Goal: Task Accomplishment & Management: Complete application form

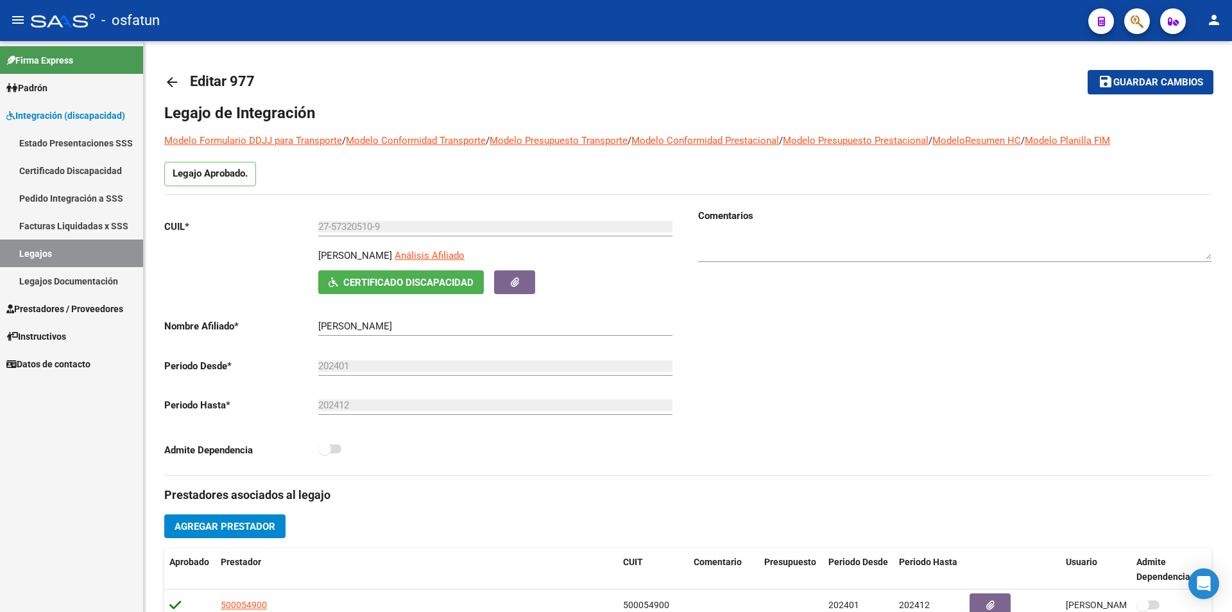
click at [80, 274] on link "Legajos Documentación" at bounding box center [71, 281] width 143 height 28
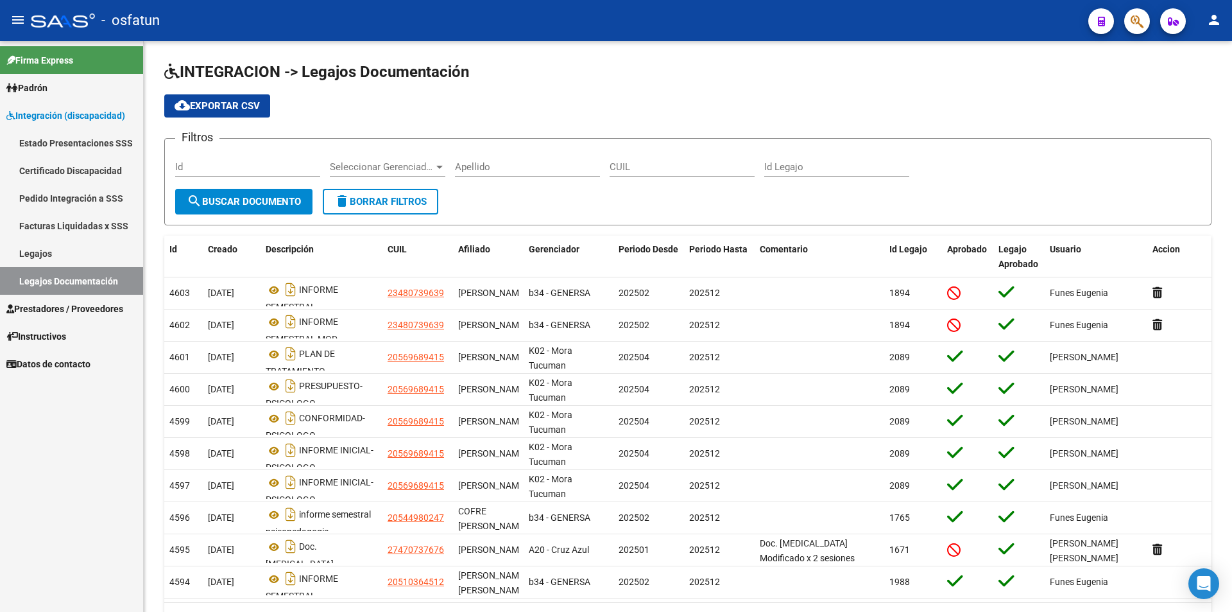
click at [73, 307] on span "Prestadores / Proveedores" at bounding box center [64, 309] width 117 height 14
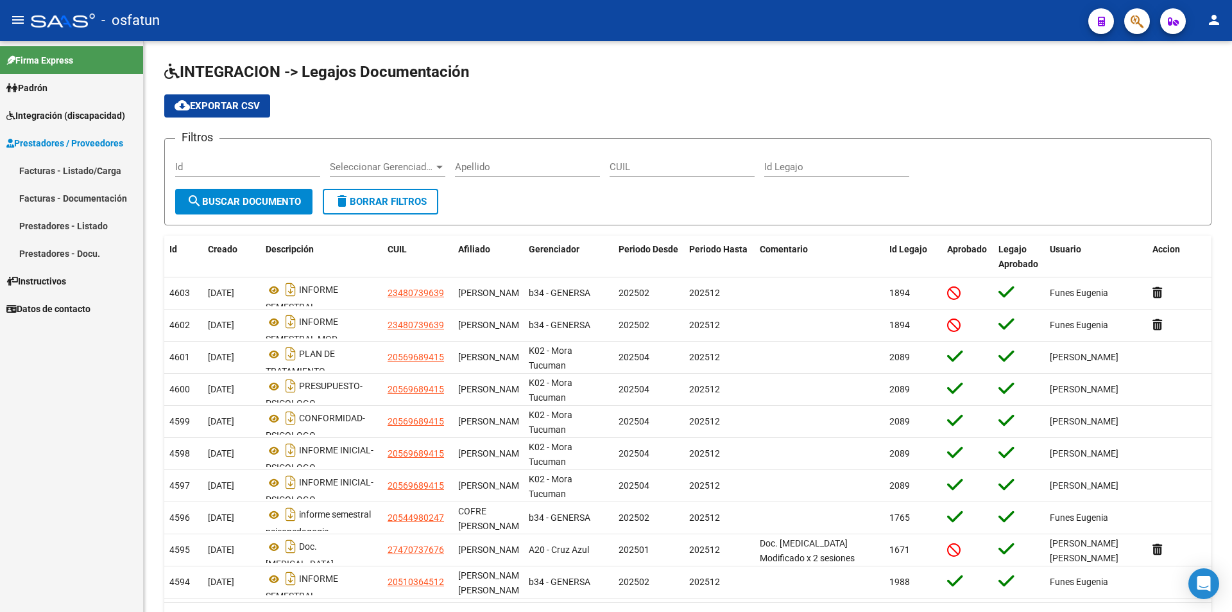
click at [58, 177] on link "Facturas - Listado/Carga" at bounding box center [71, 171] width 143 height 28
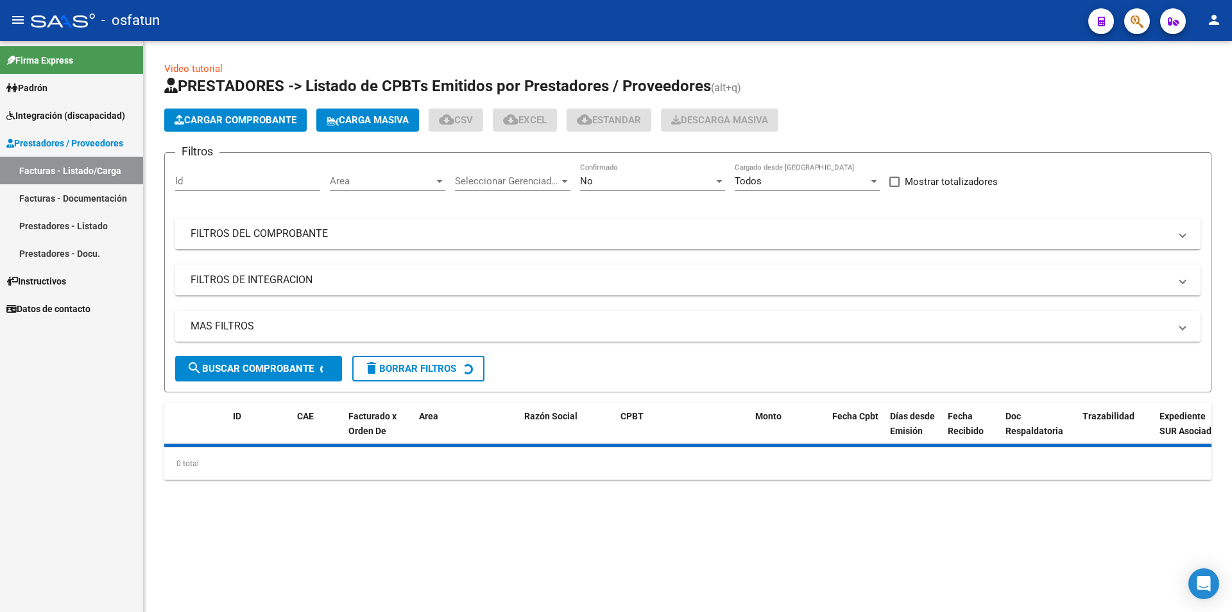
click at [253, 122] on span "Cargar Comprobante" at bounding box center [236, 120] width 122 height 12
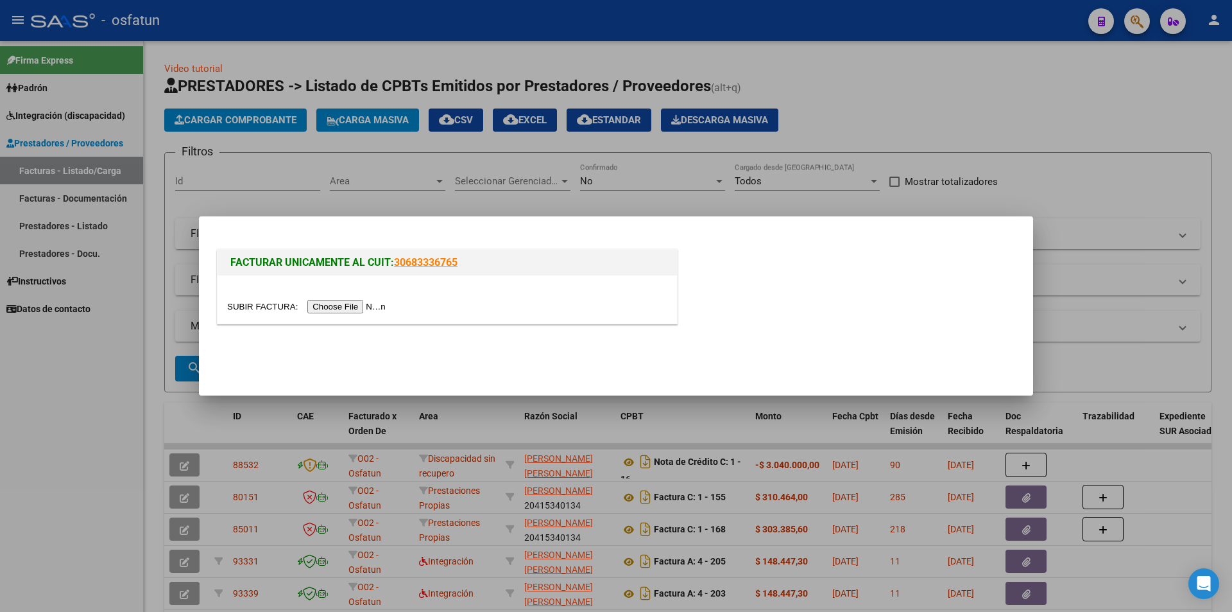
click at [375, 309] on input "file" at bounding box center [308, 306] width 162 height 13
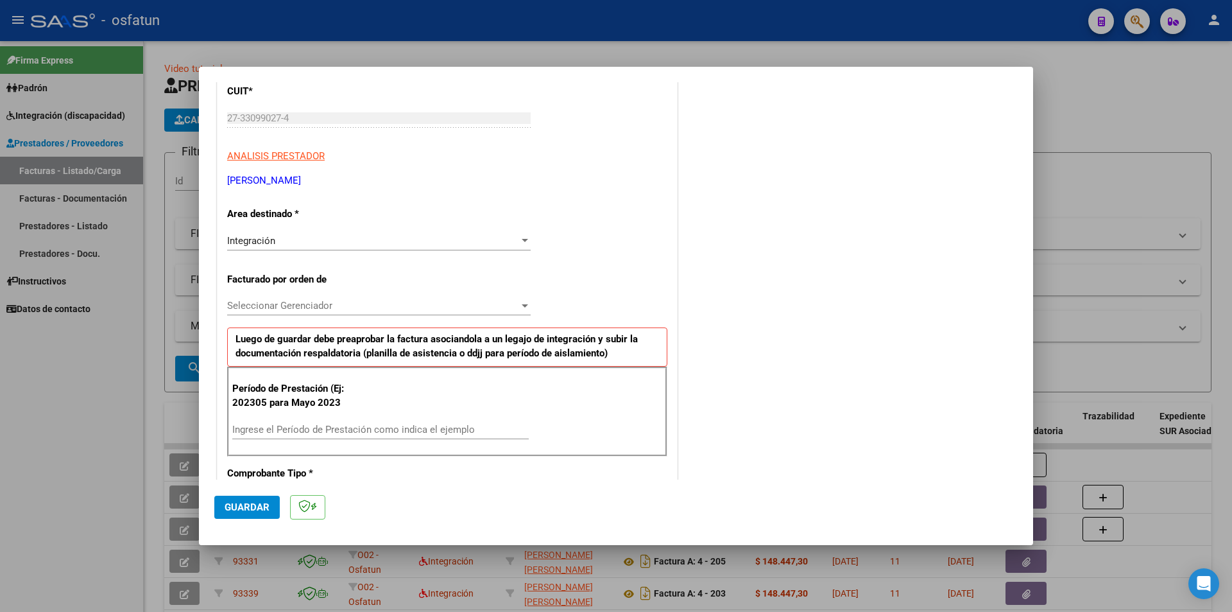
scroll to position [193, 0]
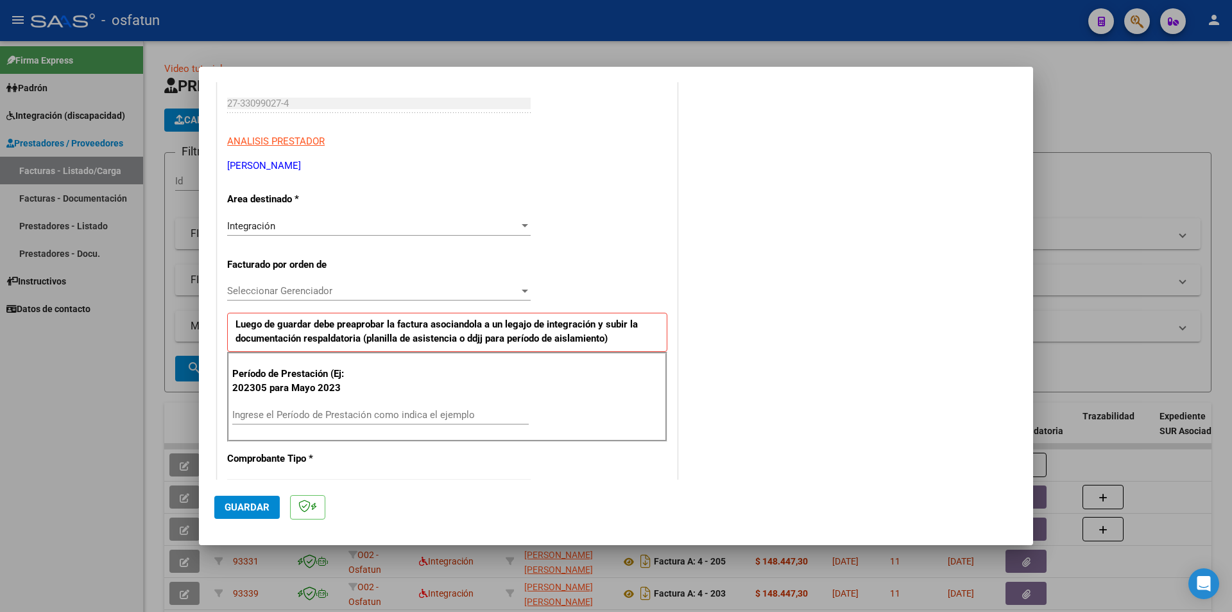
click at [305, 415] on input "Ingrese el Período de Prestación como indica el ejemplo" at bounding box center [380, 415] width 296 height 12
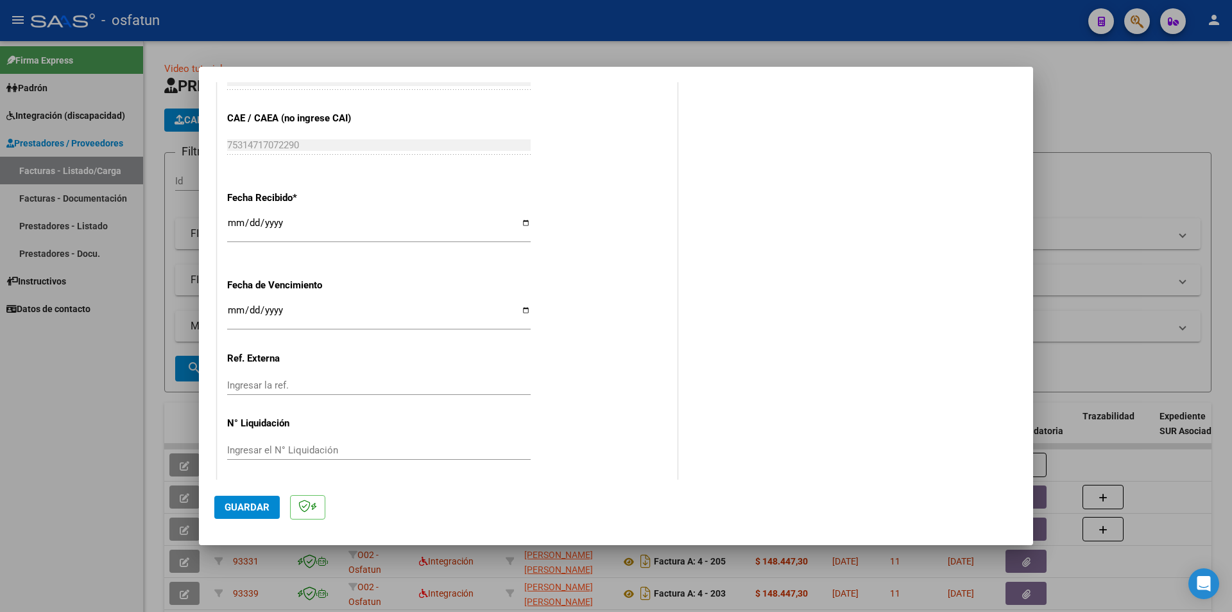
scroll to position [870, 0]
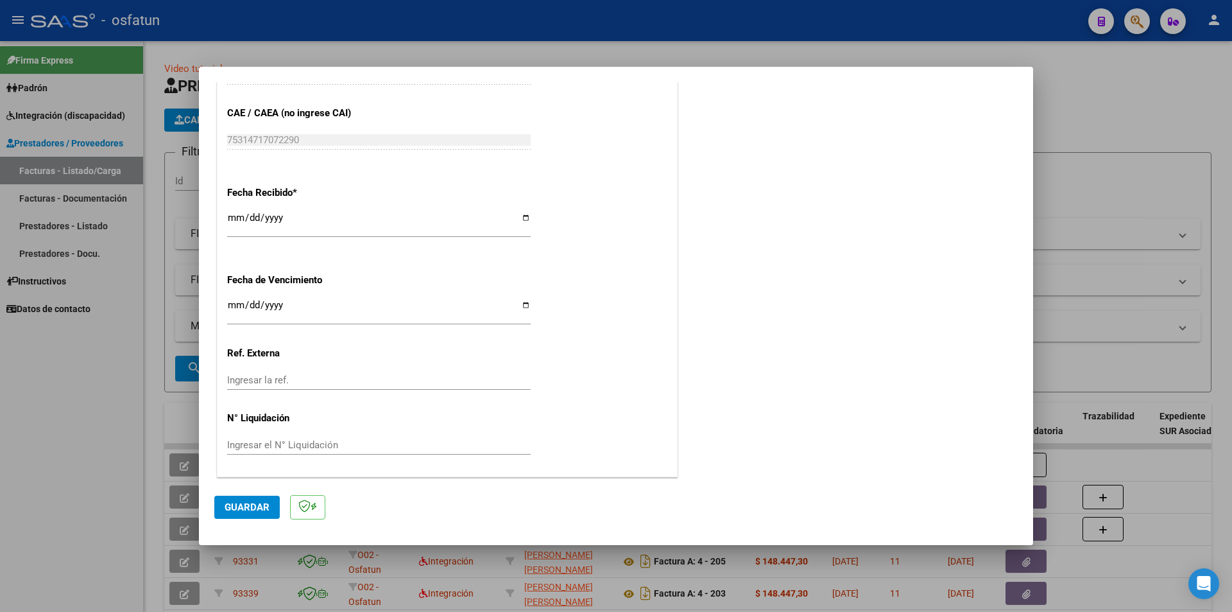
type input "202507"
click at [241, 505] on span "Guardar" at bounding box center [247, 507] width 45 height 12
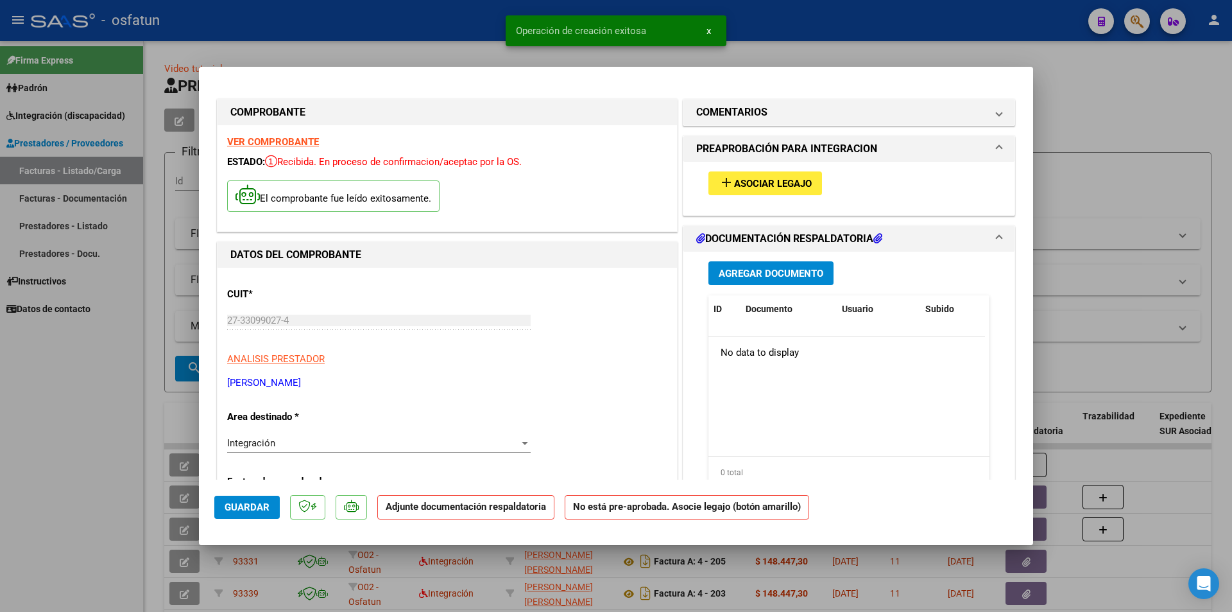
click at [773, 179] on span "Asociar Legajo" at bounding box center [773, 184] width 78 height 12
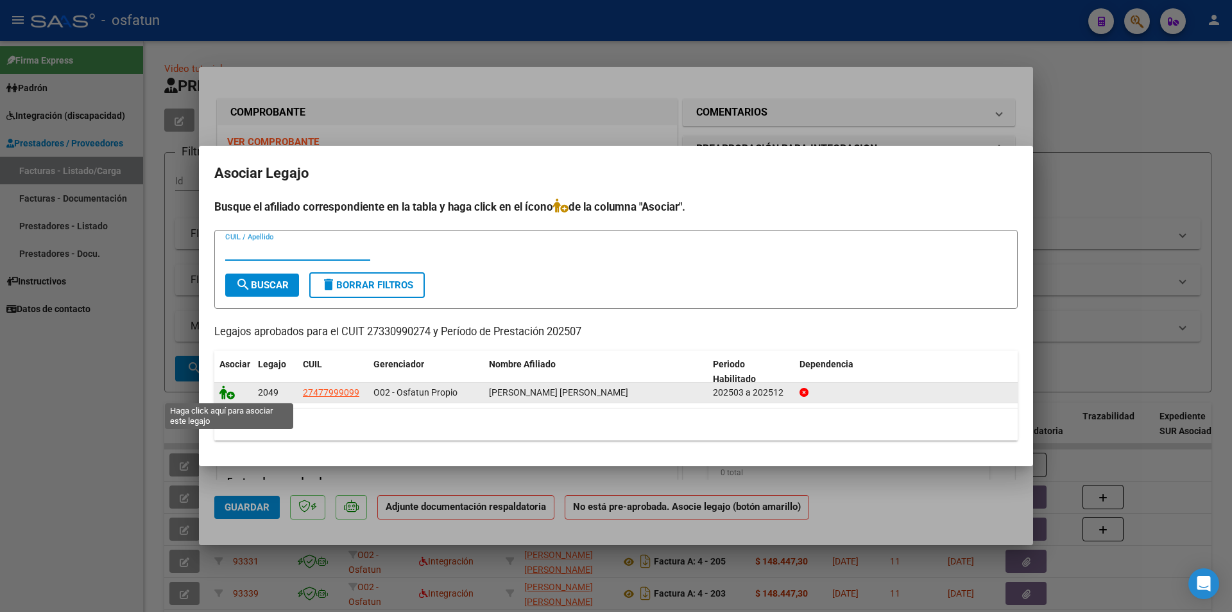
click at [225, 394] on icon at bounding box center [226, 392] width 15 height 14
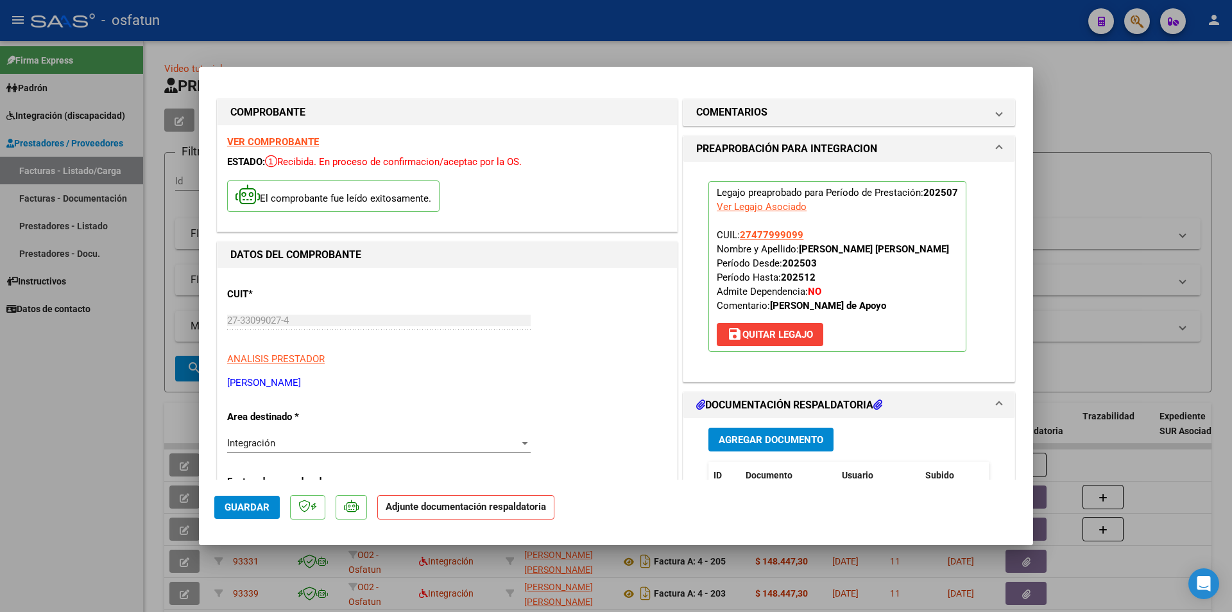
click at [786, 438] on span "Agregar Documento" at bounding box center [771, 440] width 105 height 12
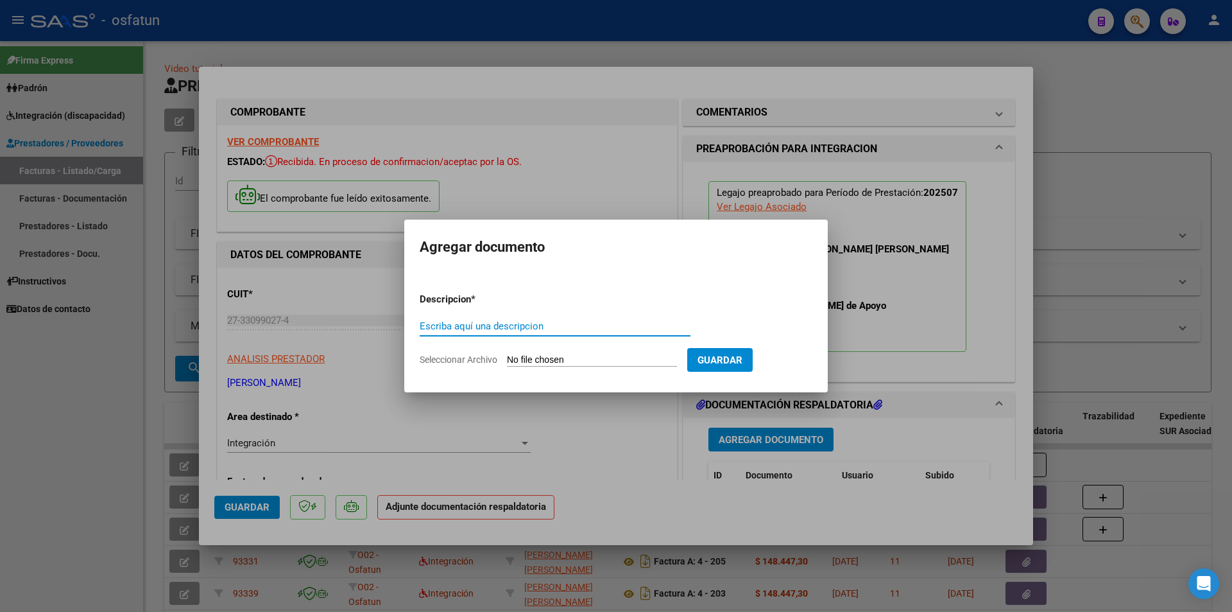
click at [556, 360] on input "Seleccionar Archivo" at bounding box center [592, 360] width 170 height 12
type input "C:\fakepath\Respaldo [PERSON_NAME] MA.pdf"
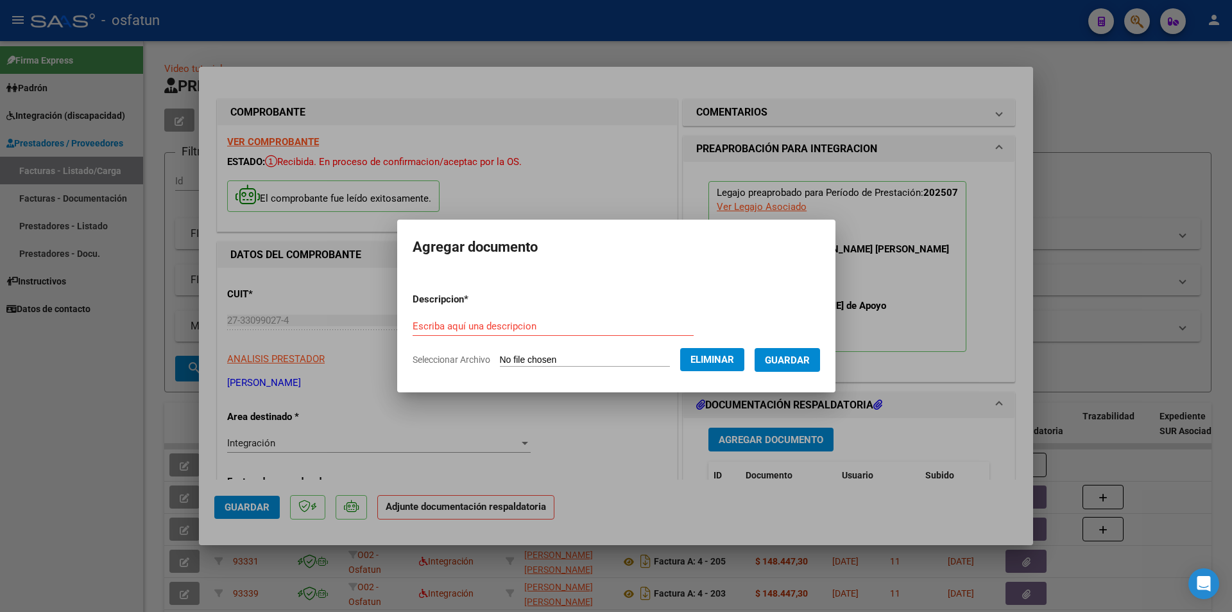
click at [522, 323] on input "Escriba aquí una descripcion" at bounding box center [553, 326] width 281 height 12
type input "m"
type input "MAESTRA DE APOYO [PERSON_NAME]"
click at [812, 368] on button "Guardar" at bounding box center [787, 360] width 65 height 24
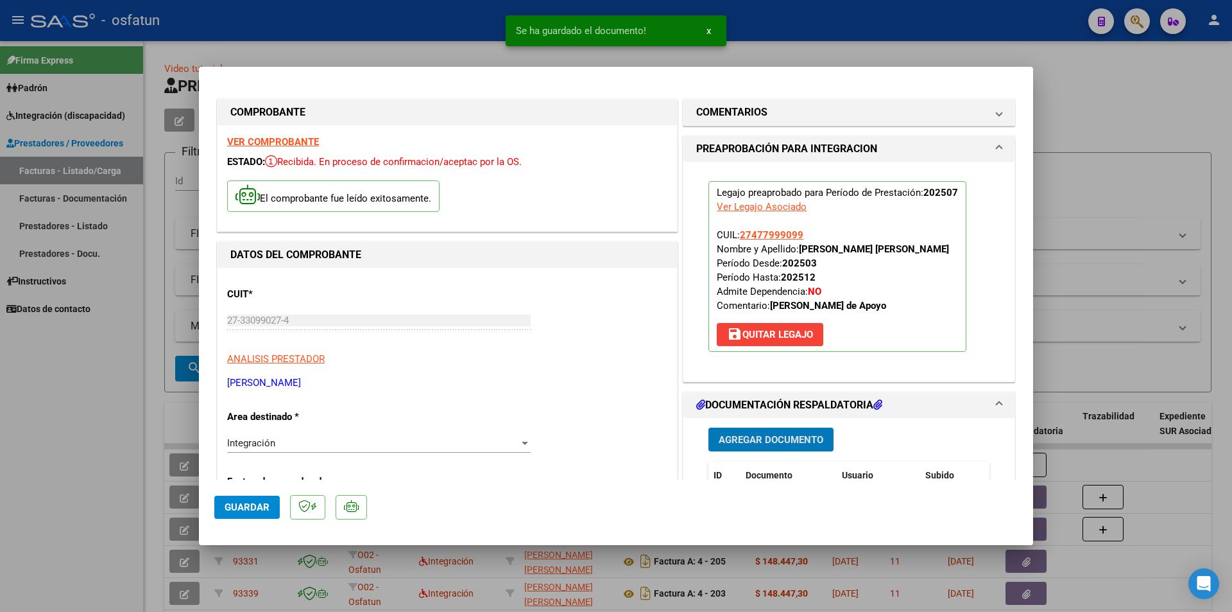
click at [254, 506] on span "Guardar" at bounding box center [247, 507] width 45 height 12
click at [51, 411] on div at bounding box center [616, 306] width 1232 height 612
type input "$ 0,00"
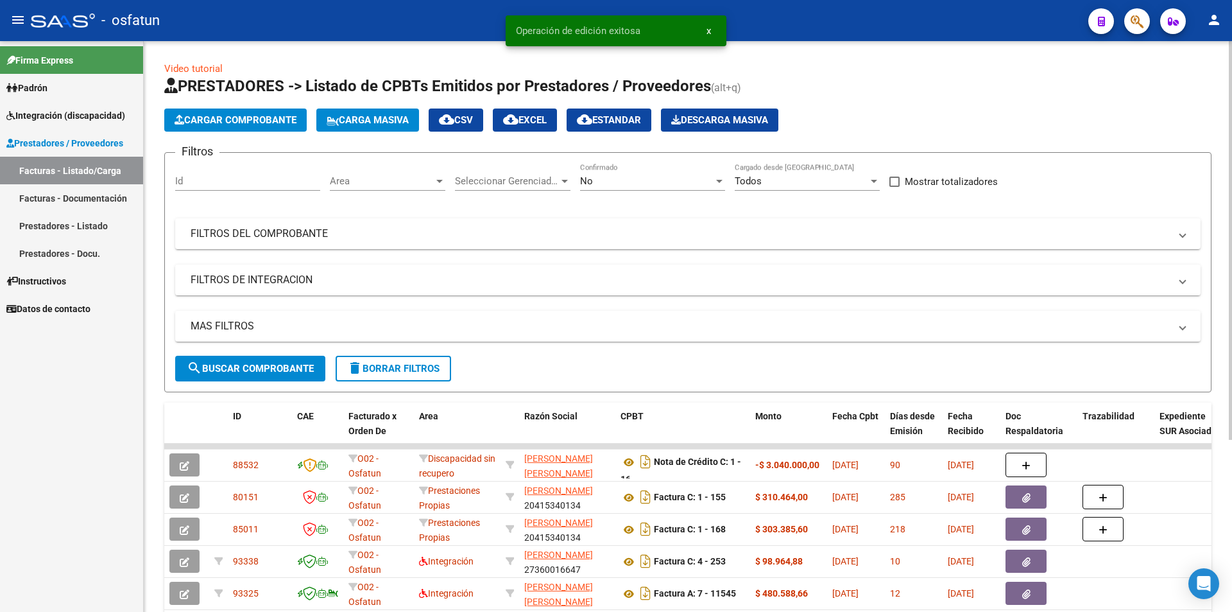
click at [221, 114] on button "Cargar Comprobante" at bounding box center [235, 119] width 142 height 23
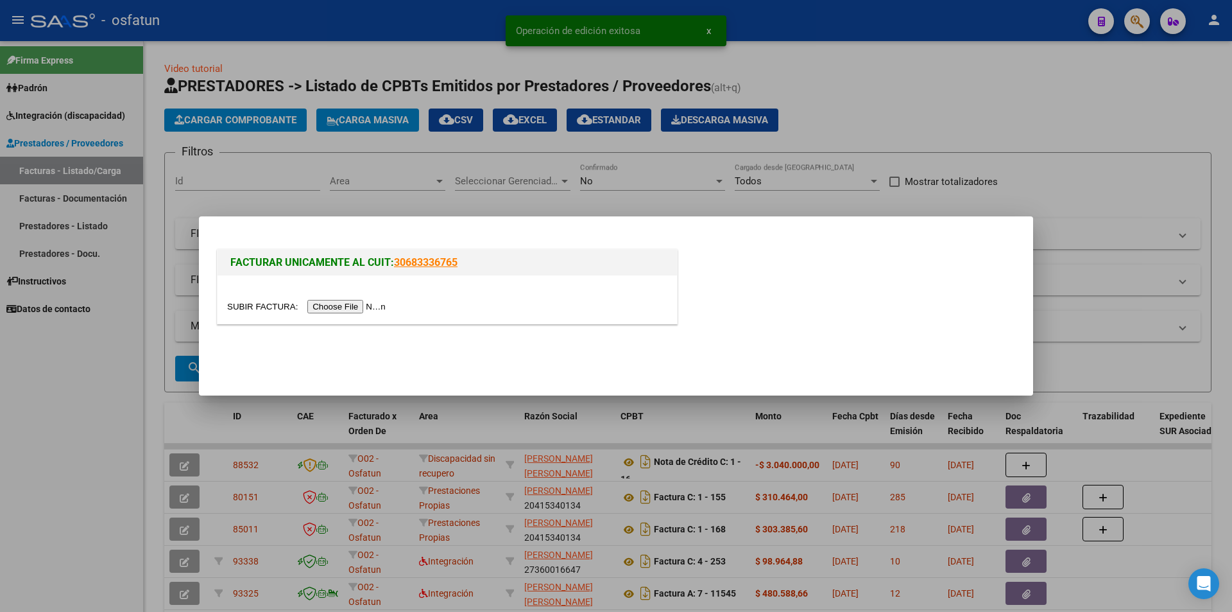
click at [370, 300] on input "file" at bounding box center [308, 306] width 162 height 13
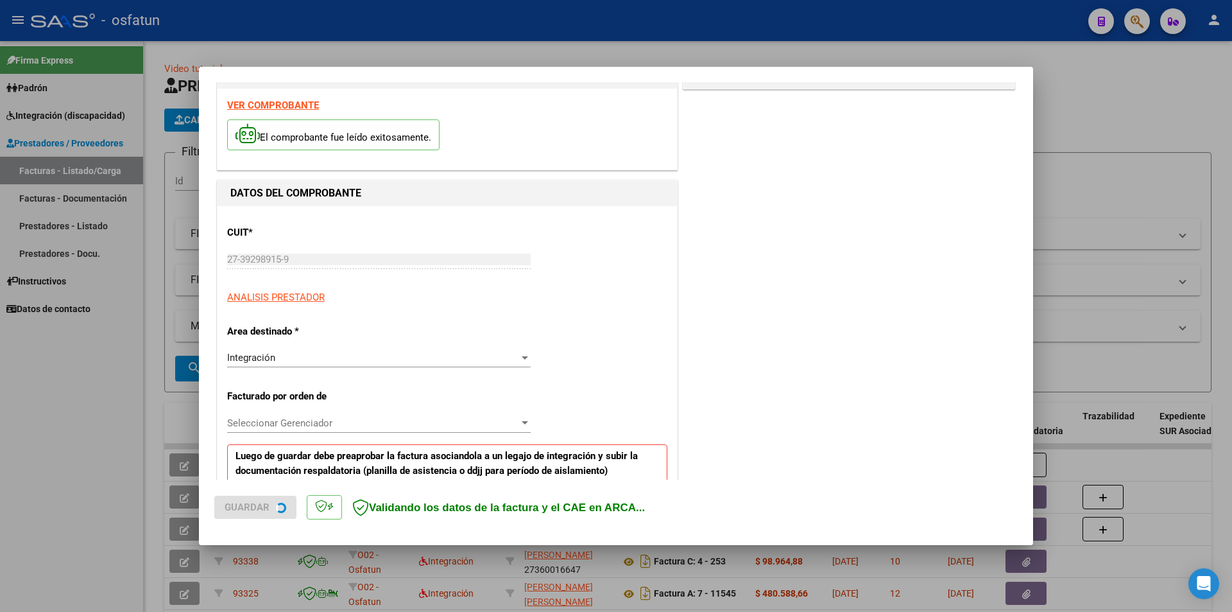
scroll to position [64, 0]
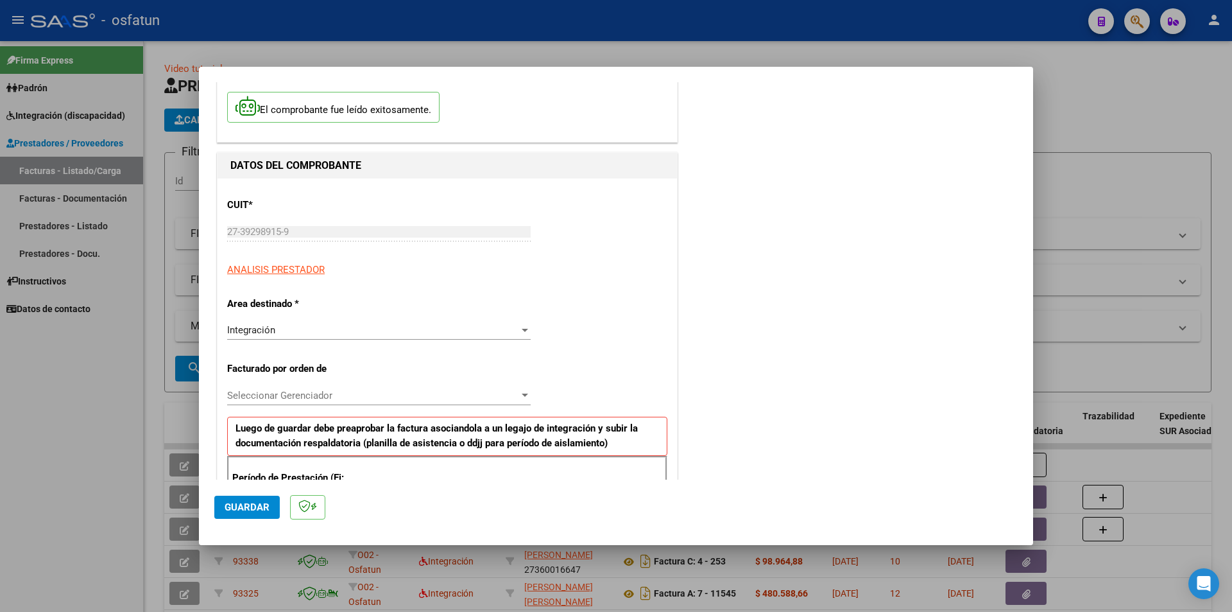
click at [318, 399] on span "Seleccionar Gerenciador" at bounding box center [373, 396] width 292 height 12
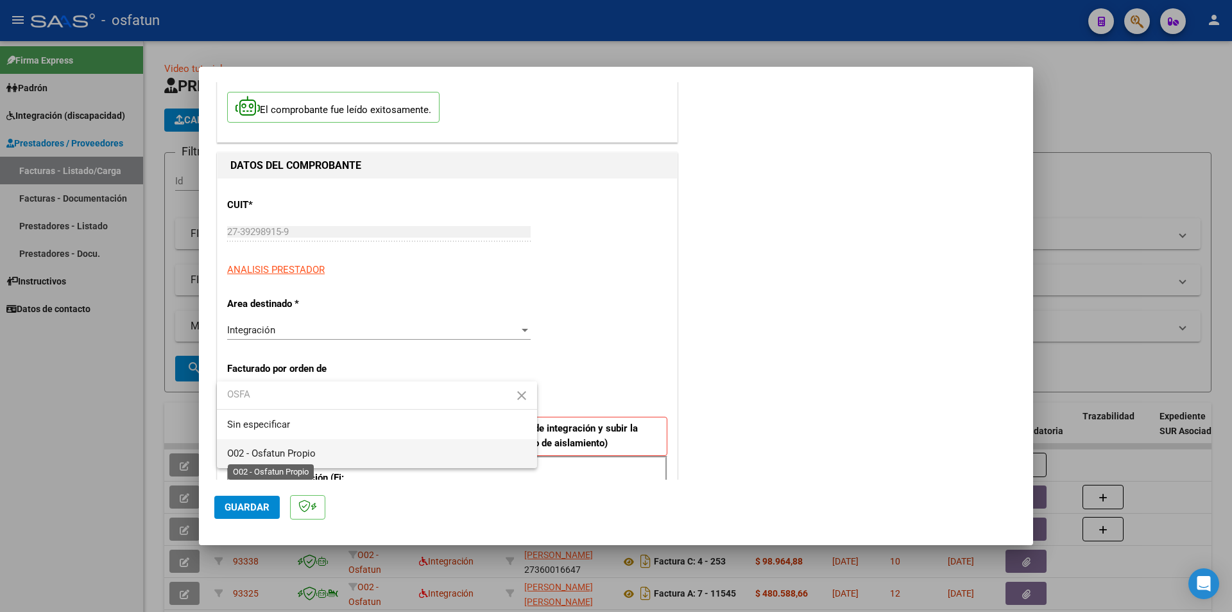
type input "OSFA"
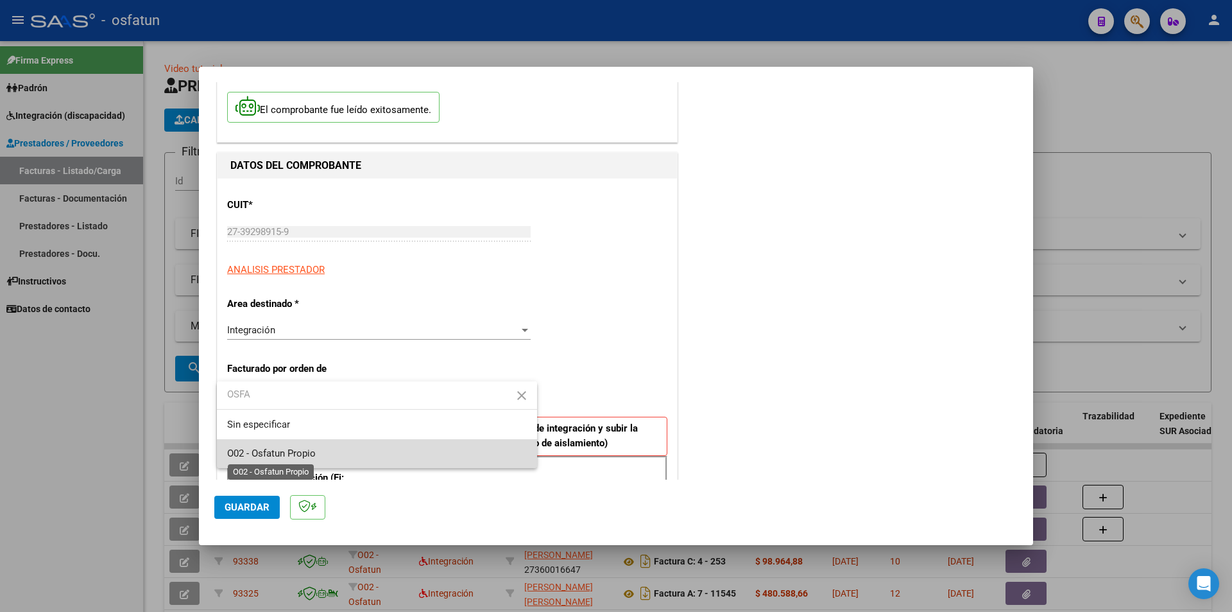
click at [298, 450] on span "O02 - Osfatun Propio" at bounding box center [271, 453] width 89 height 12
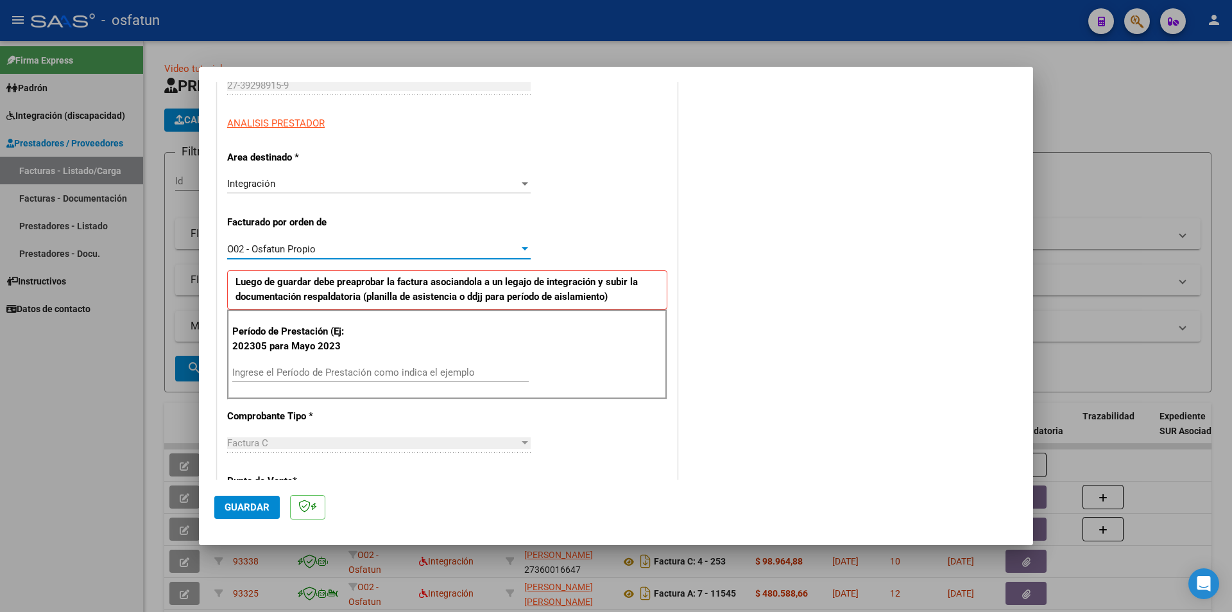
scroll to position [257, 0]
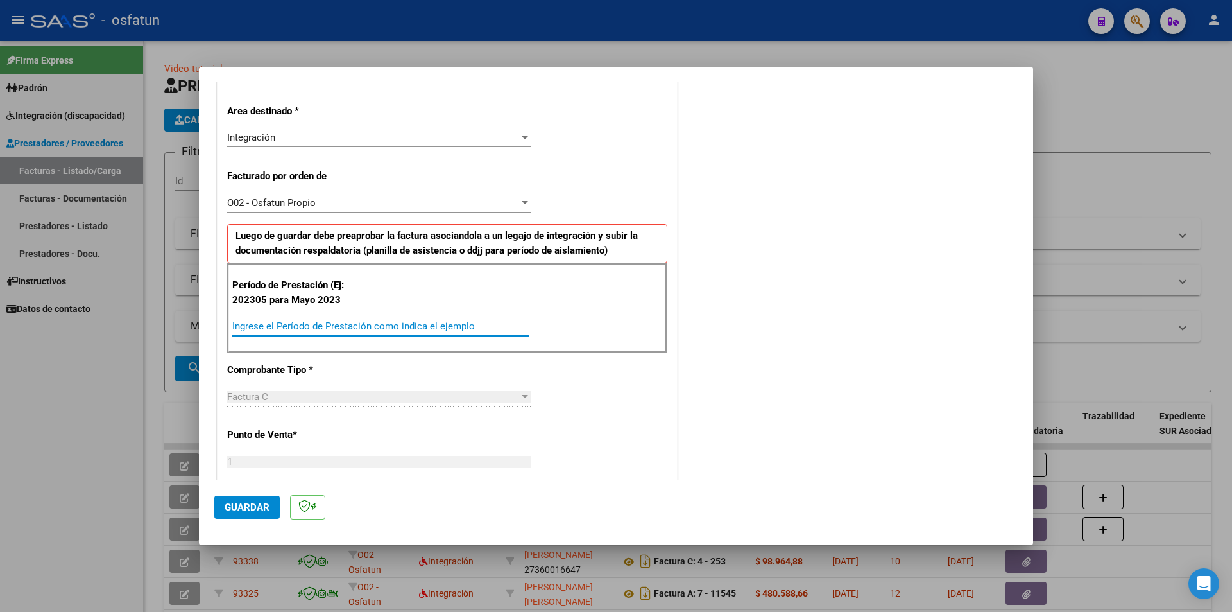
click at [306, 329] on input "Ingrese el Período de Prestación como indica el ejemplo" at bounding box center [380, 326] width 296 height 12
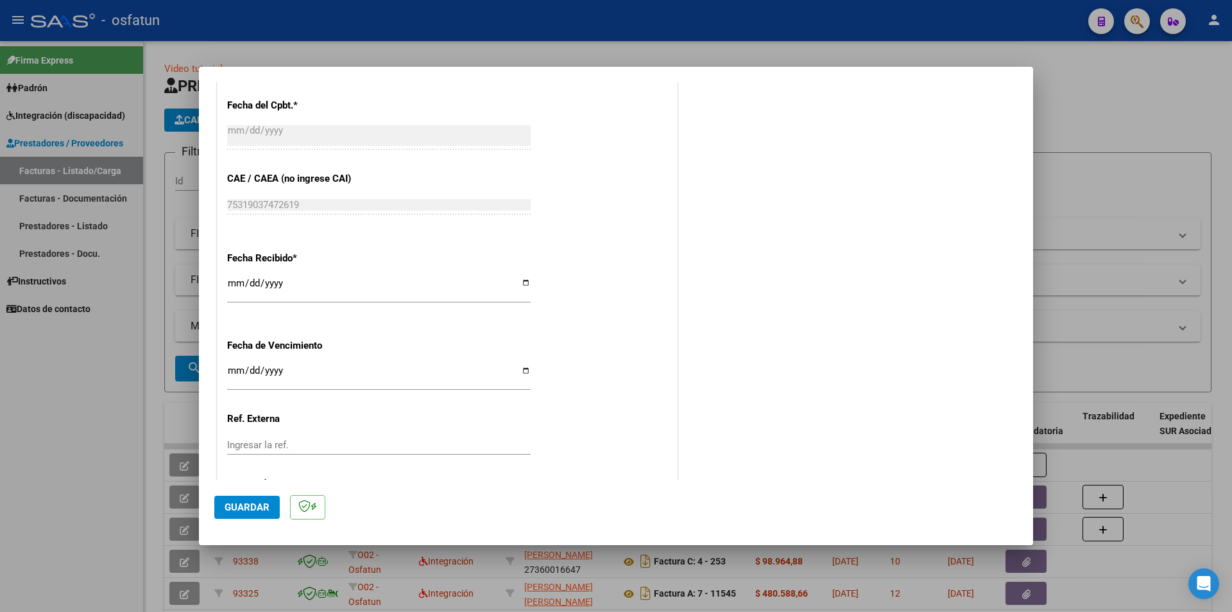
scroll to position [834, 0]
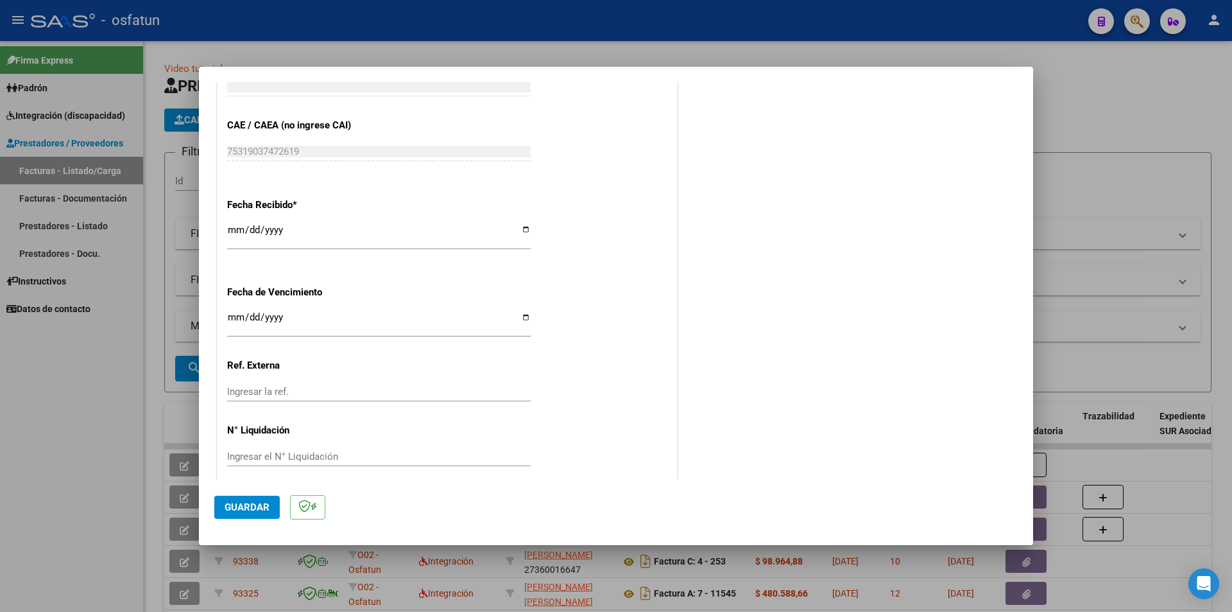
type input "202507"
click at [251, 510] on span "Guardar" at bounding box center [247, 507] width 45 height 12
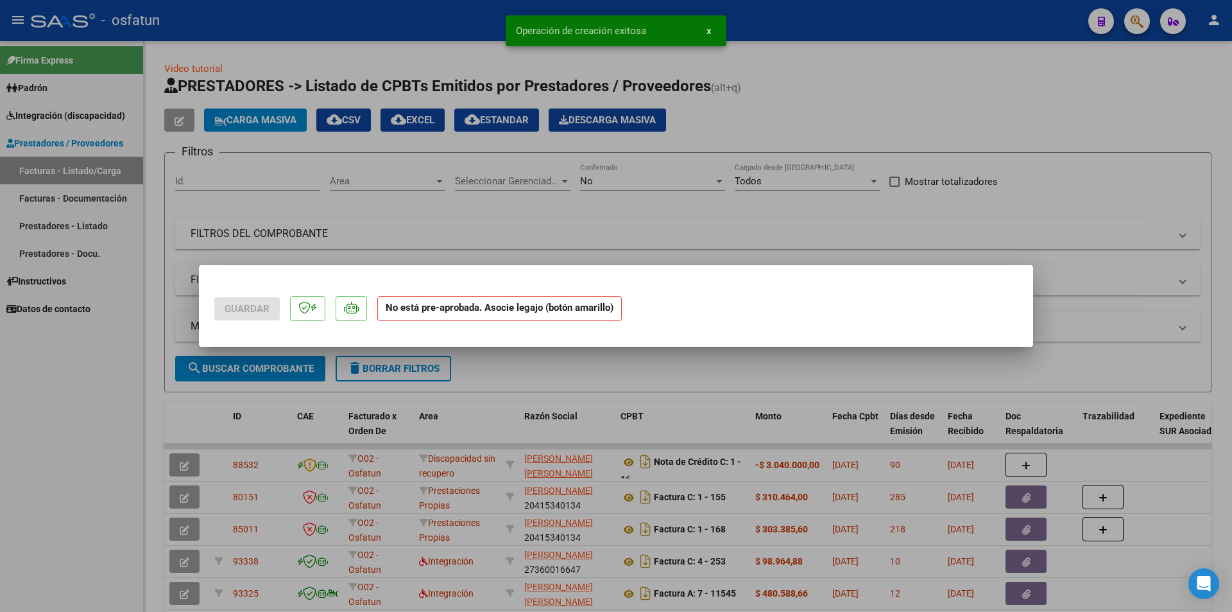
scroll to position [0, 0]
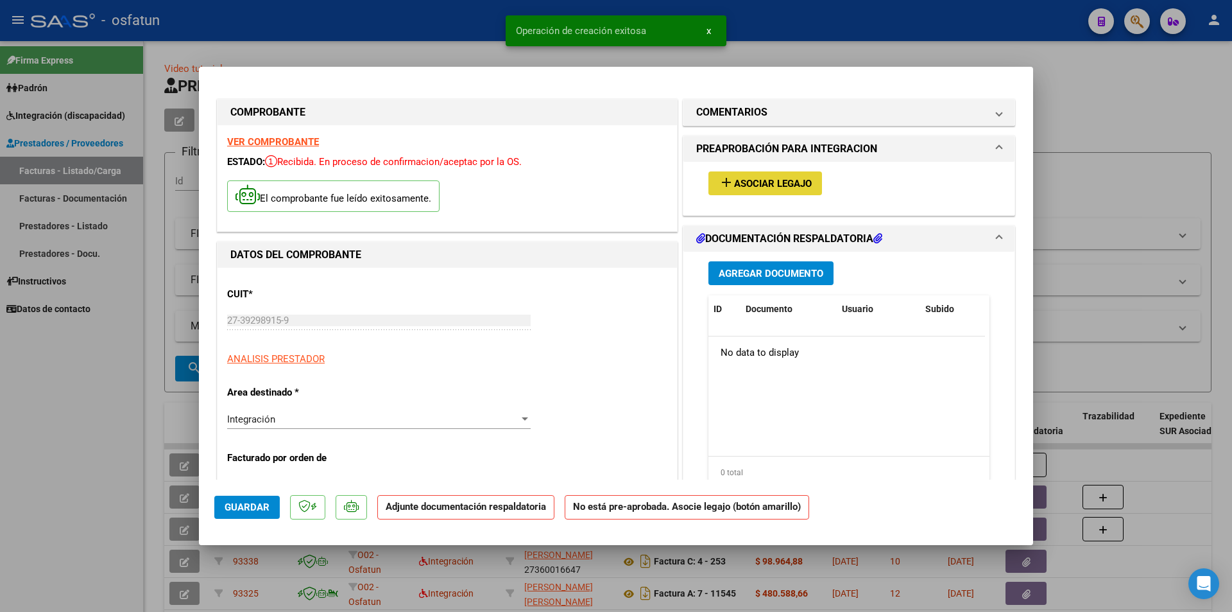
click at [798, 176] on button "add Asociar Legajo" at bounding box center [765, 183] width 114 height 24
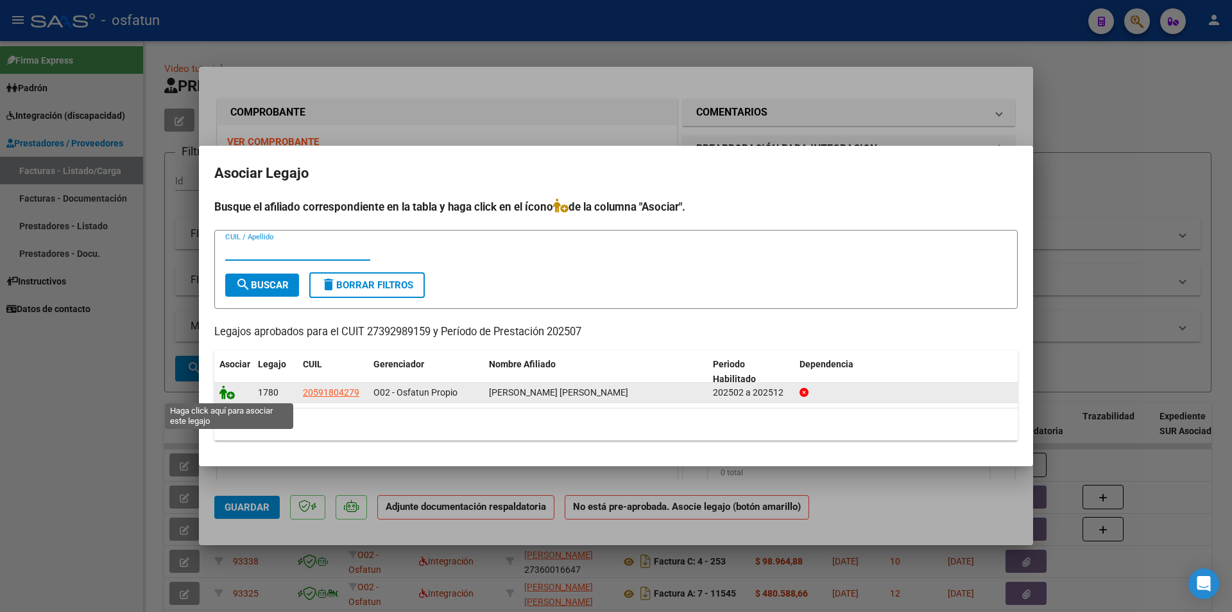
click at [231, 397] on icon at bounding box center [226, 392] width 15 height 14
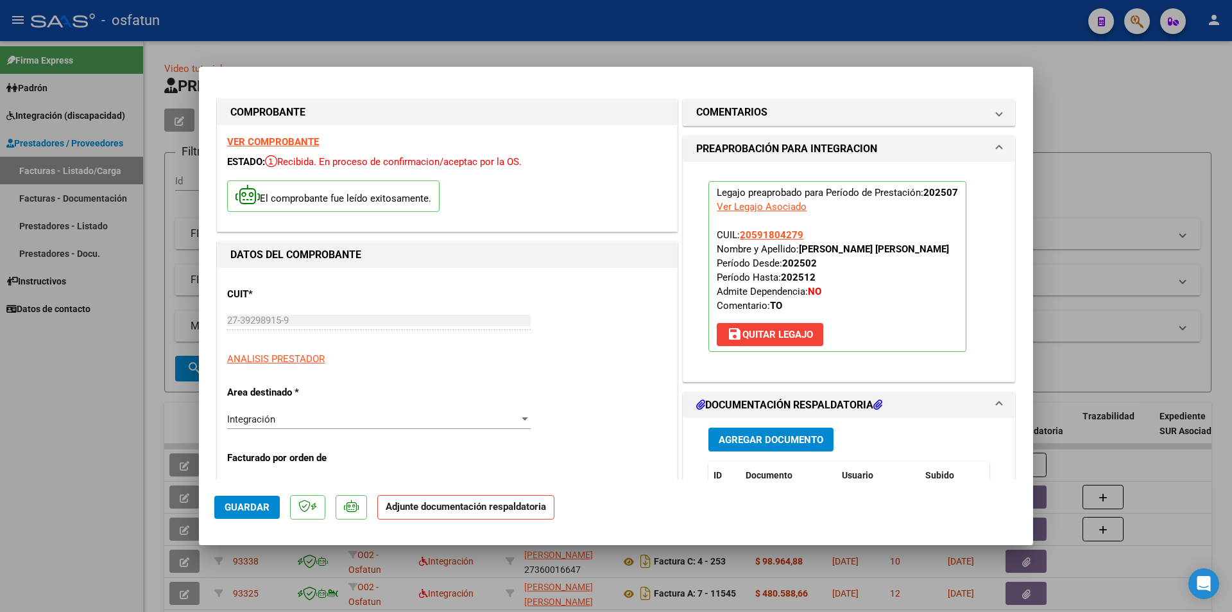
click at [787, 437] on span "Agregar Documento" at bounding box center [771, 440] width 105 height 12
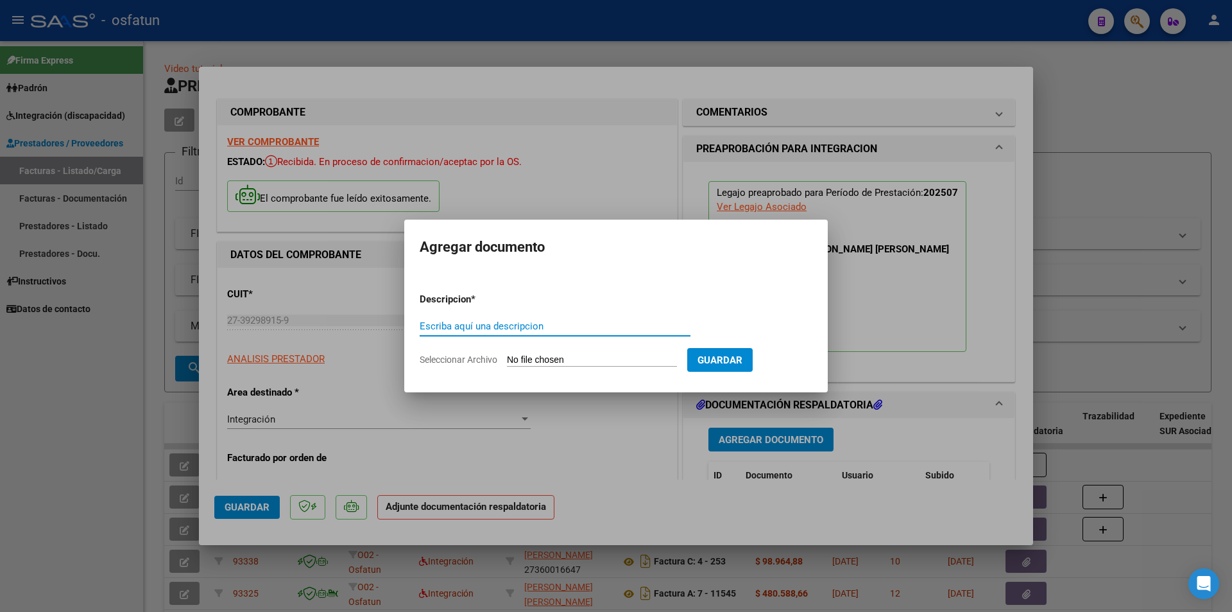
click at [561, 358] on input "Seleccionar Archivo" at bounding box center [592, 360] width 170 height 12
type input "C:\fakepath\Respaldo [PERSON_NAME].pdf"
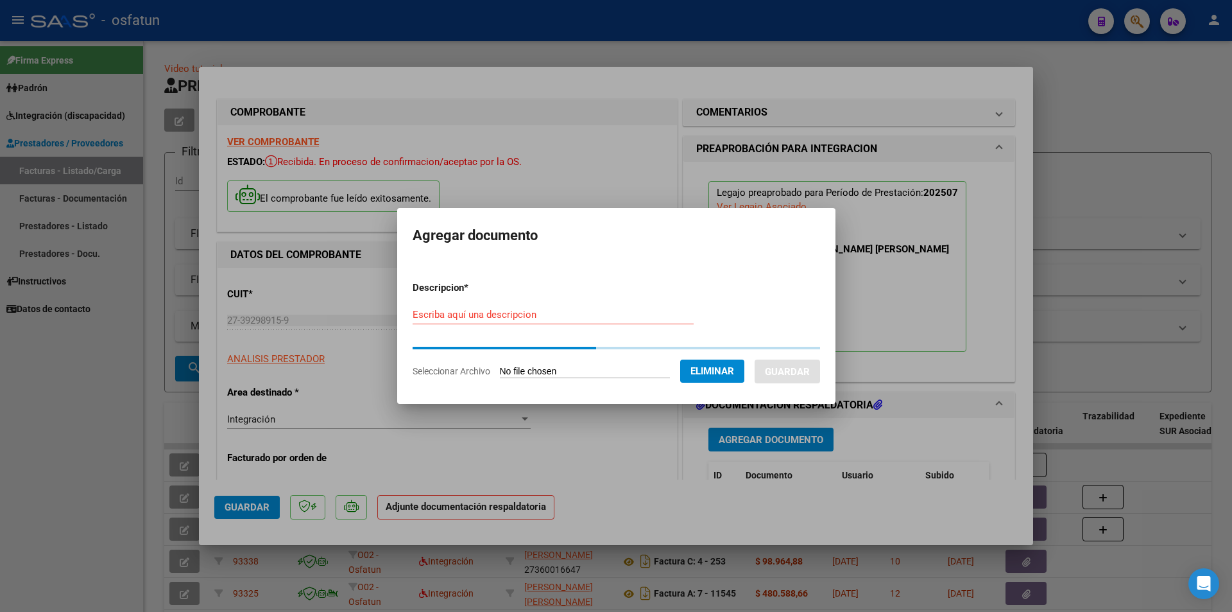
click at [474, 314] on input "Escriba aquí una descripcion" at bounding box center [553, 315] width 281 height 12
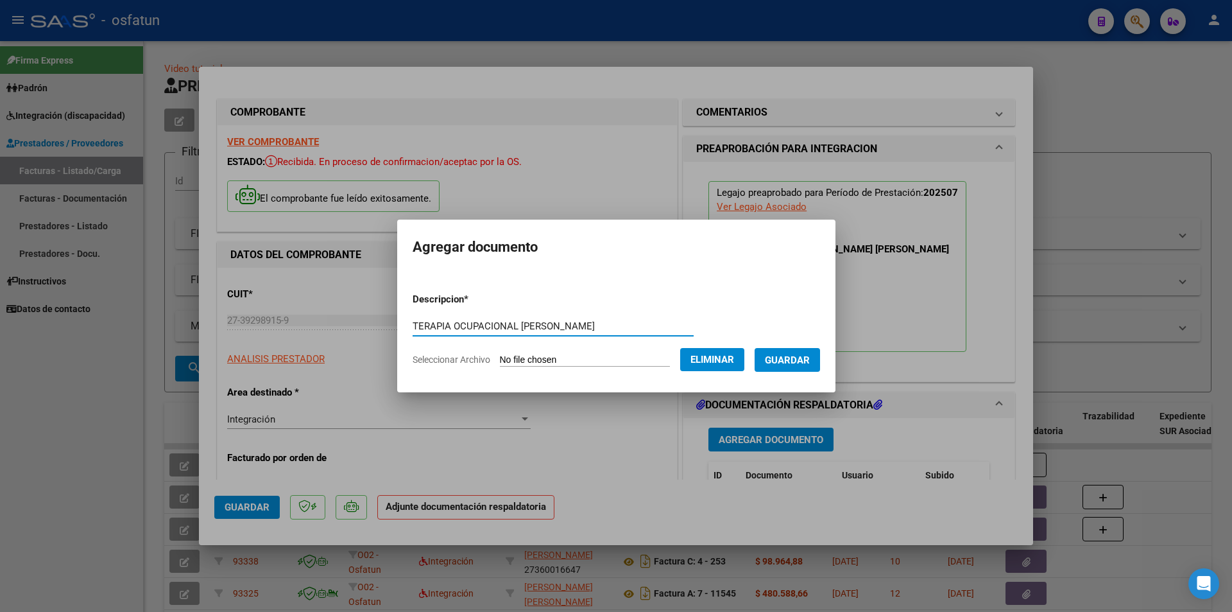
type input "TERAPIA OCUPACIONAL [PERSON_NAME]"
click at [810, 361] on span "Guardar" at bounding box center [787, 360] width 45 height 12
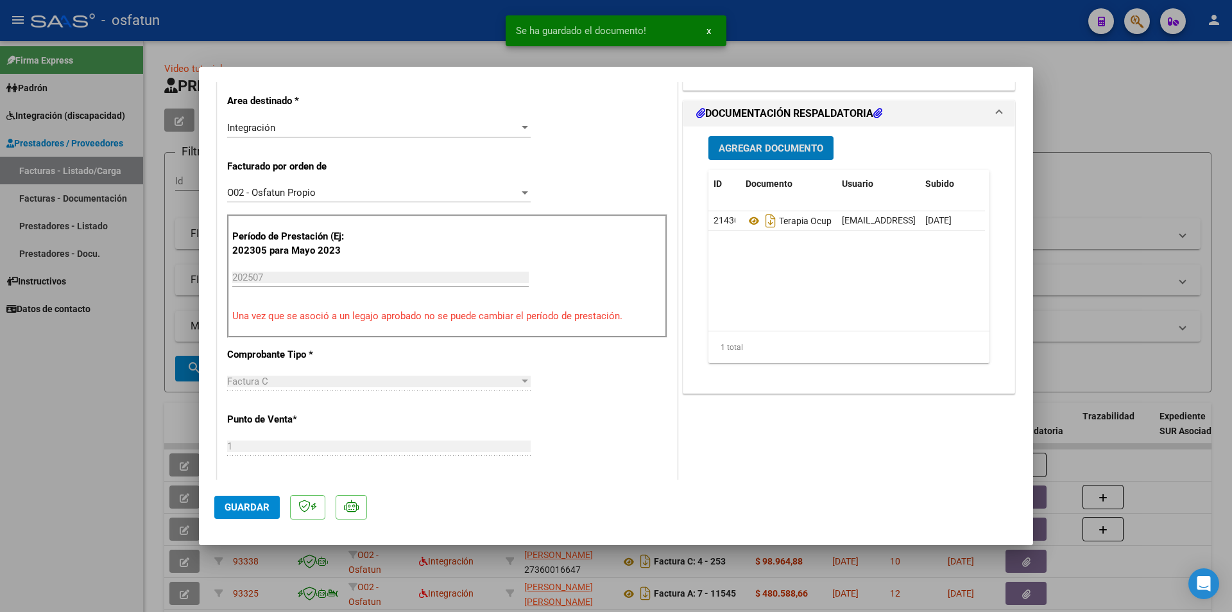
scroll to position [321, 0]
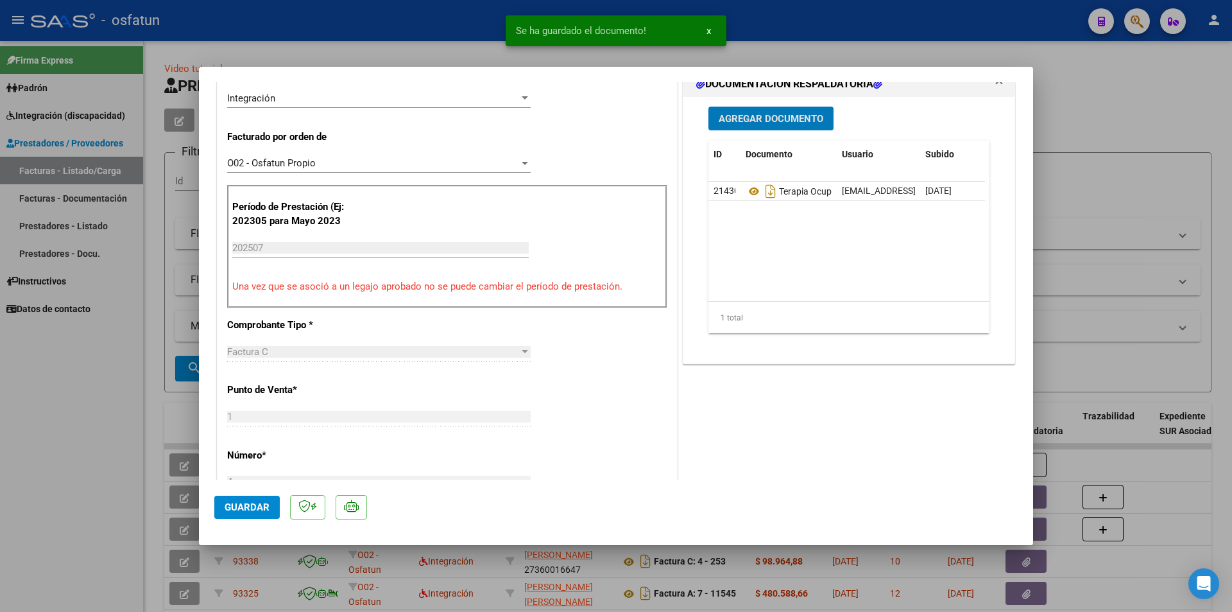
click at [246, 504] on span "Guardar" at bounding box center [247, 507] width 45 height 12
drag, startPoint x: 51, startPoint y: 446, endPoint x: 68, endPoint y: 440, distance: 18.5
click at [51, 444] on div at bounding box center [616, 306] width 1232 height 612
type input "$ 0,00"
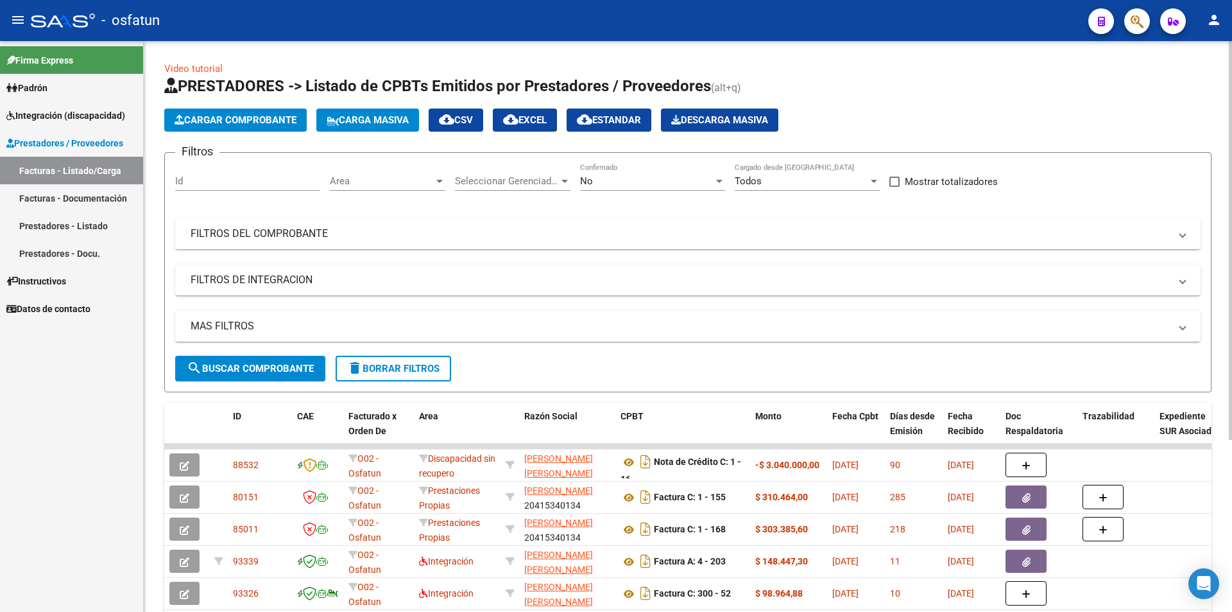
click at [241, 121] on span "Cargar Comprobante" at bounding box center [236, 120] width 122 height 12
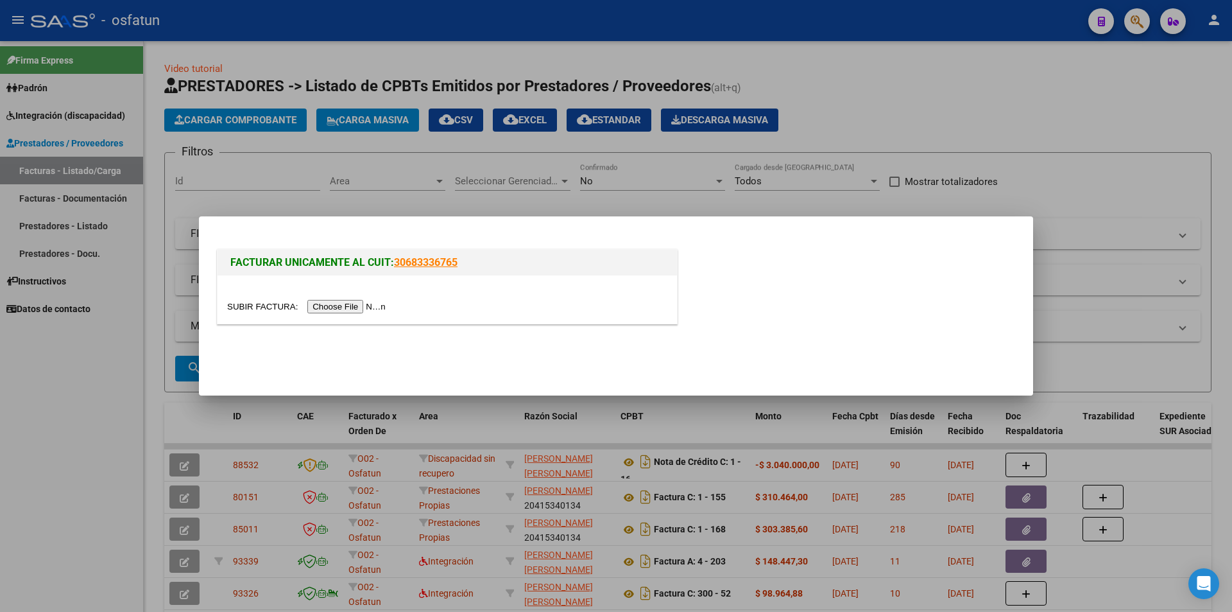
click at [316, 310] on input "file" at bounding box center [308, 306] width 162 height 13
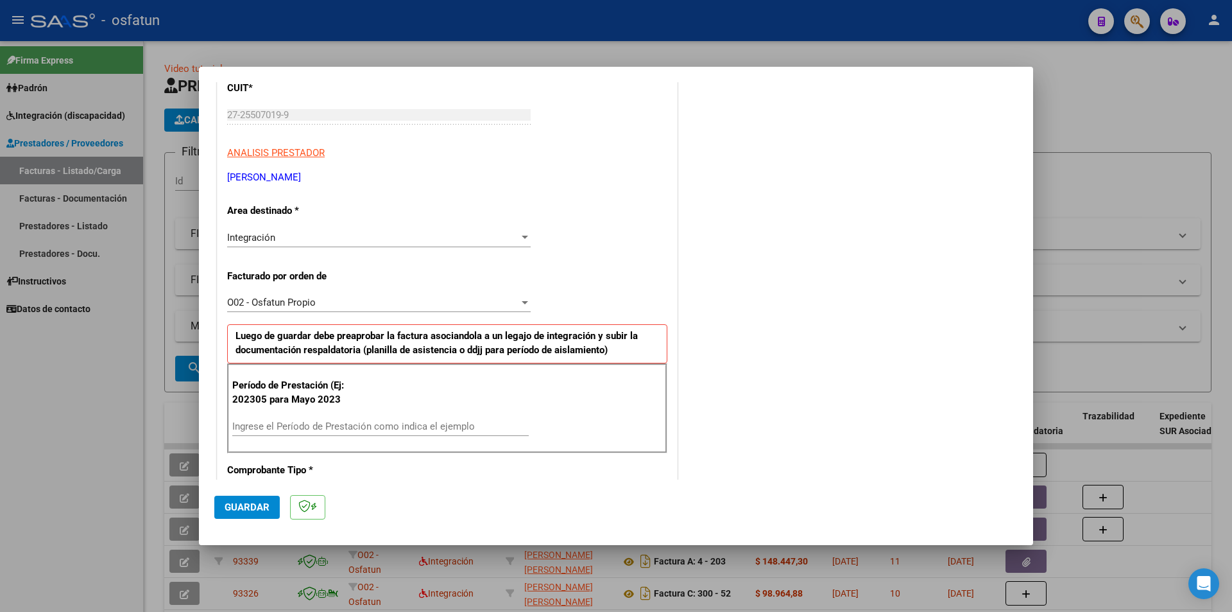
scroll to position [193, 0]
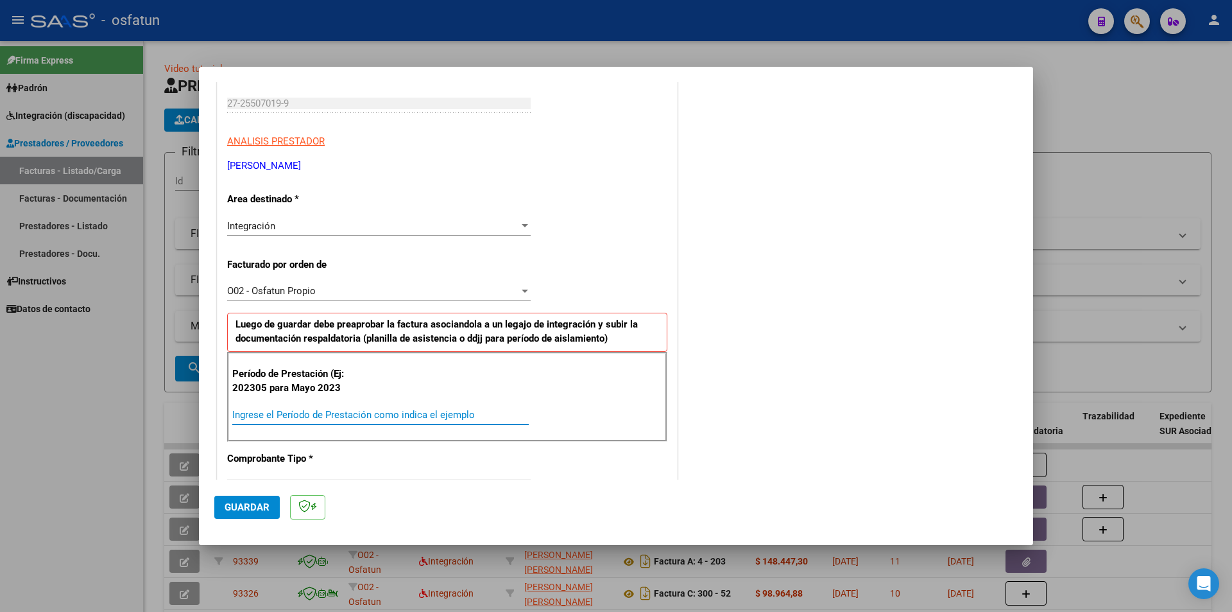
click at [338, 415] on input "Ingrese el Período de Prestación como indica el ejemplo" at bounding box center [380, 415] width 296 height 12
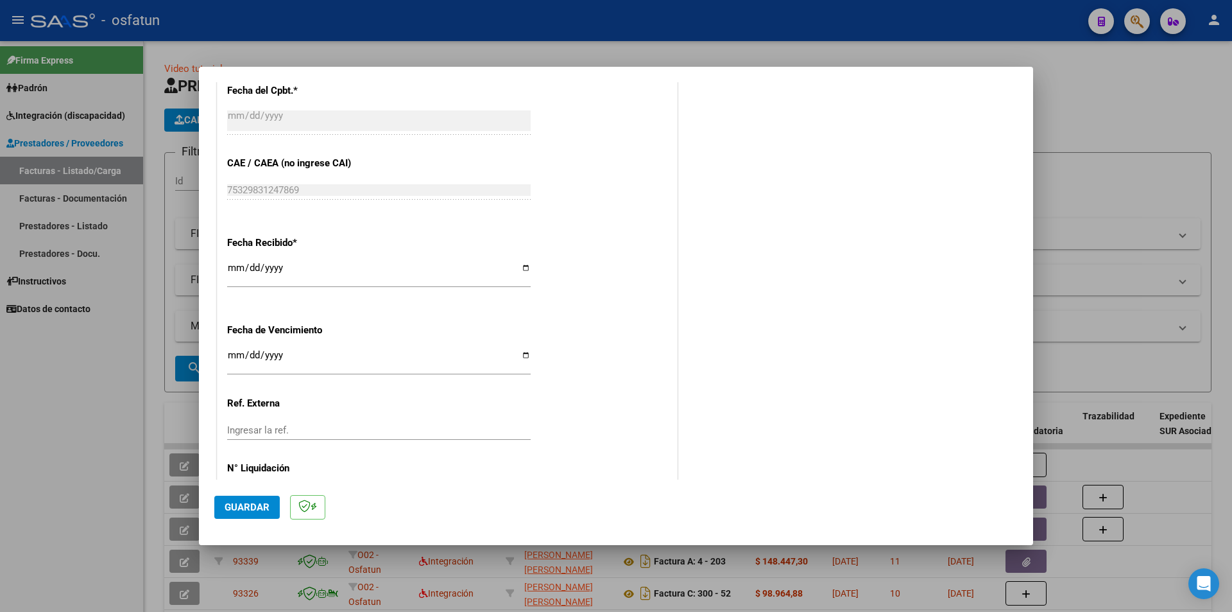
scroll to position [870, 0]
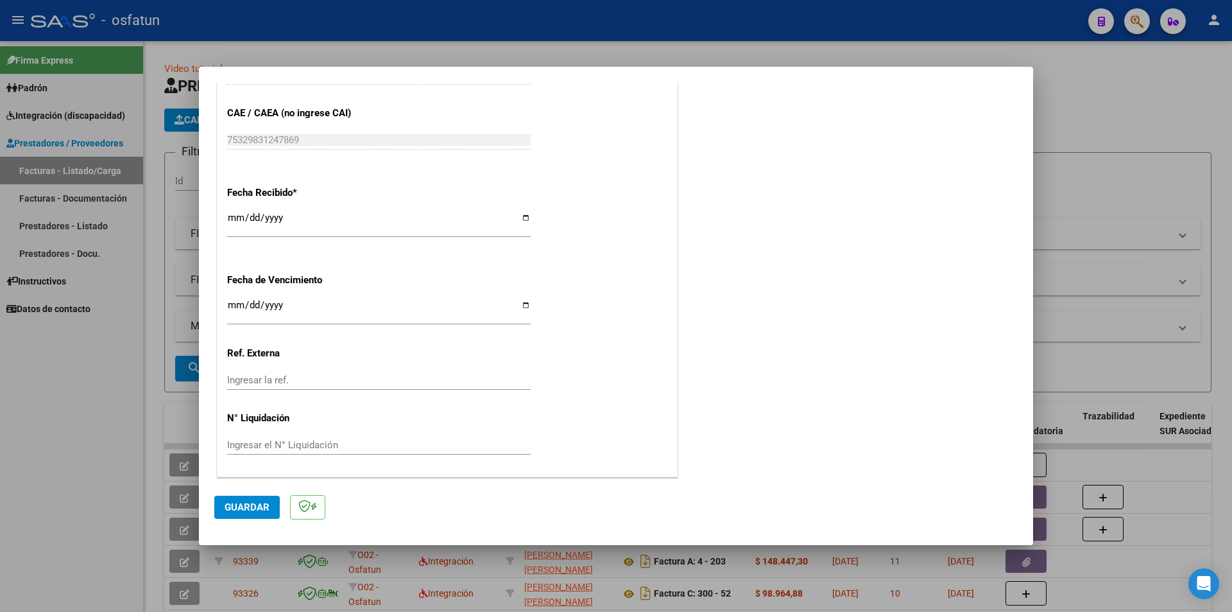
type input "202507"
click at [243, 506] on span "Guardar" at bounding box center [247, 507] width 45 height 12
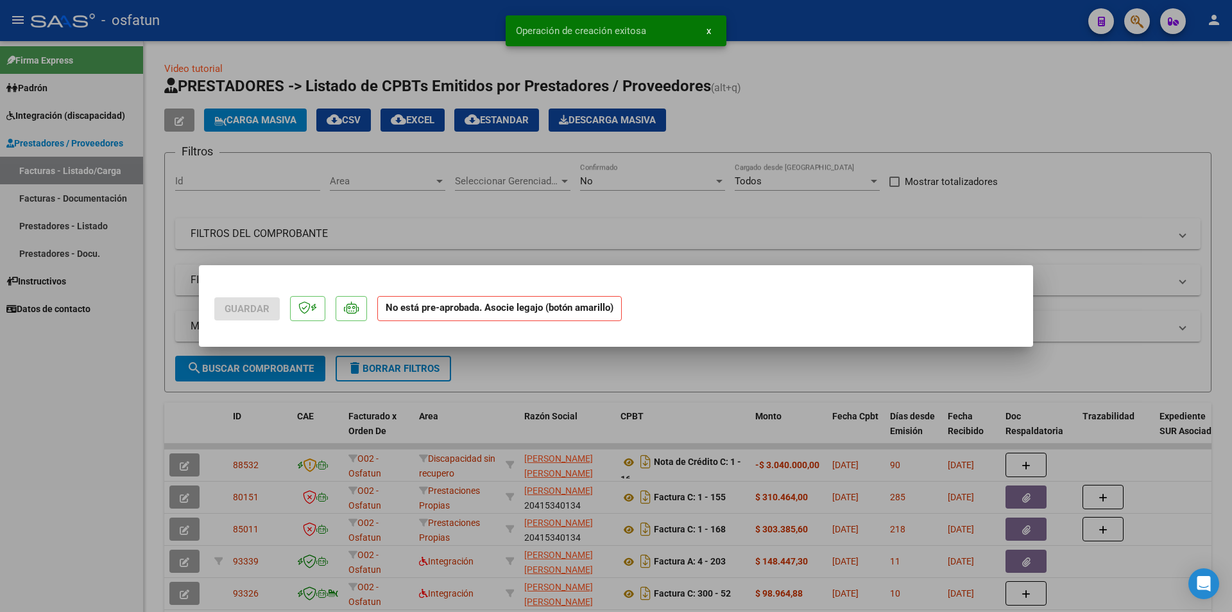
scroll to position [0, 0]
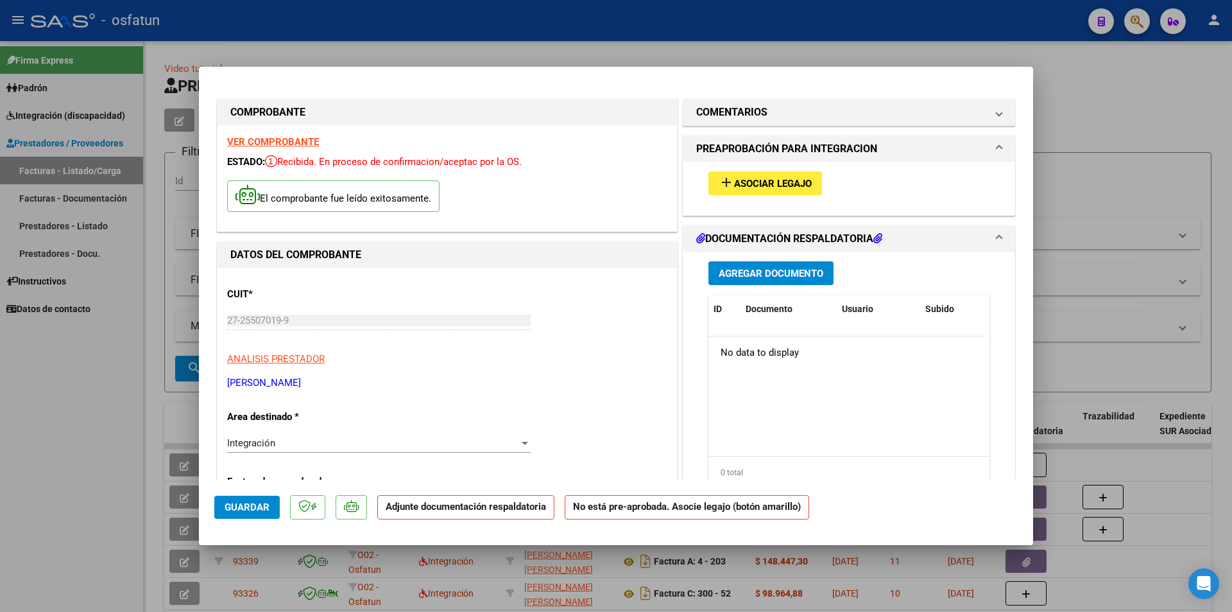
click at [775, 178] on span "Asociar Legajo" at bounding box center [773, 184] width 78 height 12
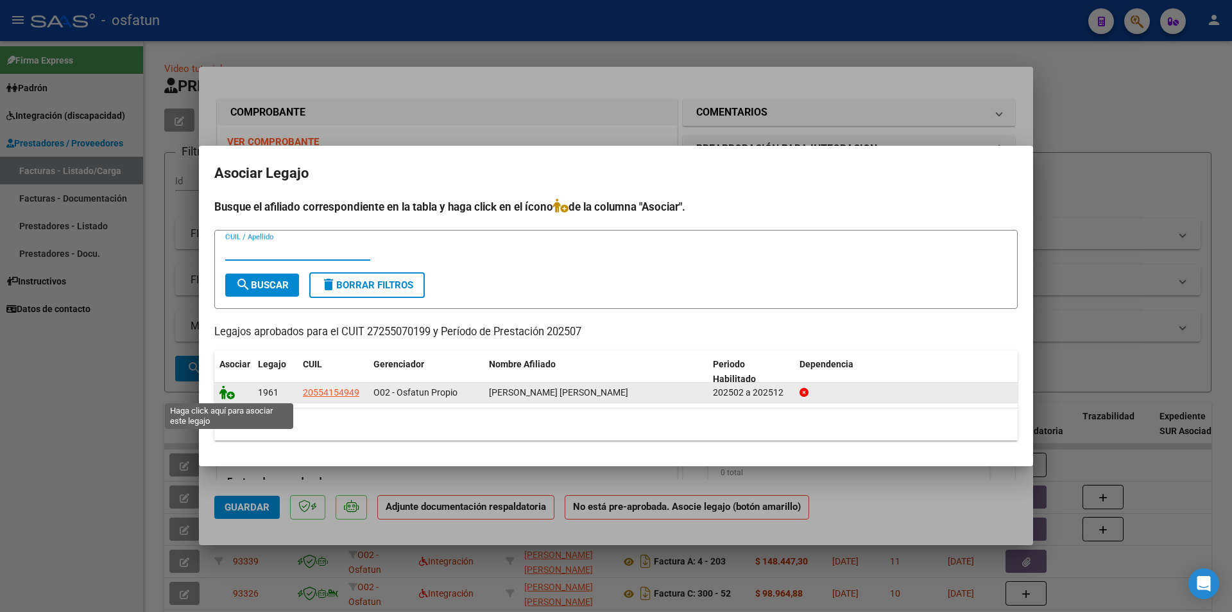
click at [225, 391] on icon at bounding box center [226, 392] width 15 height 14
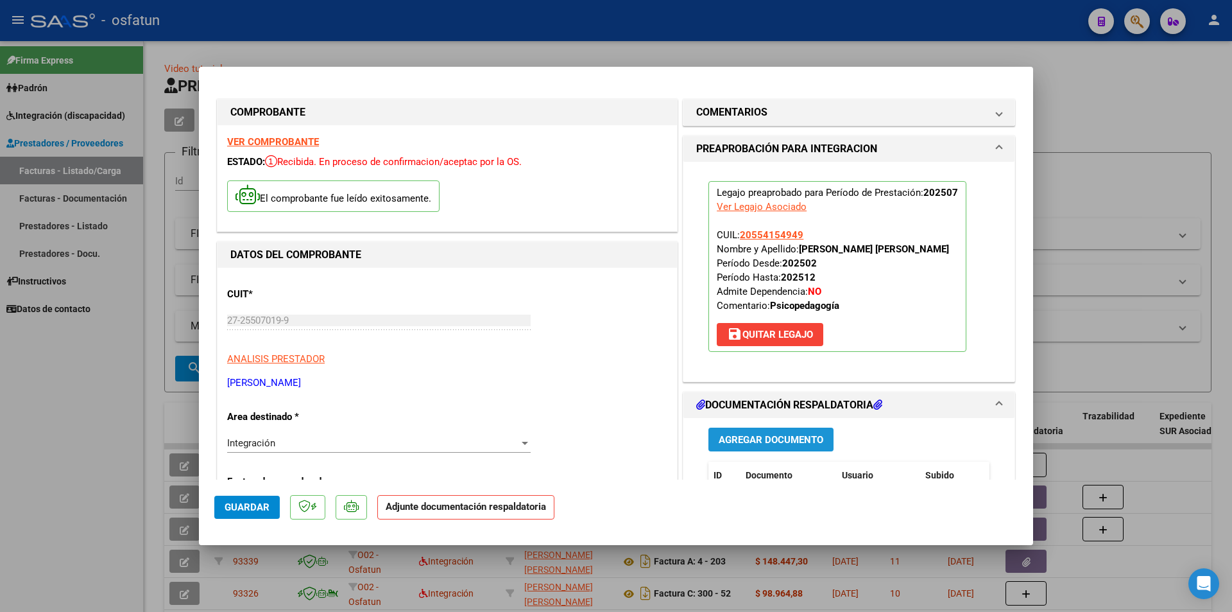
click at [773, 440] on span "Agregar Documento" at bounding box center [771, 440] width 105 height 12
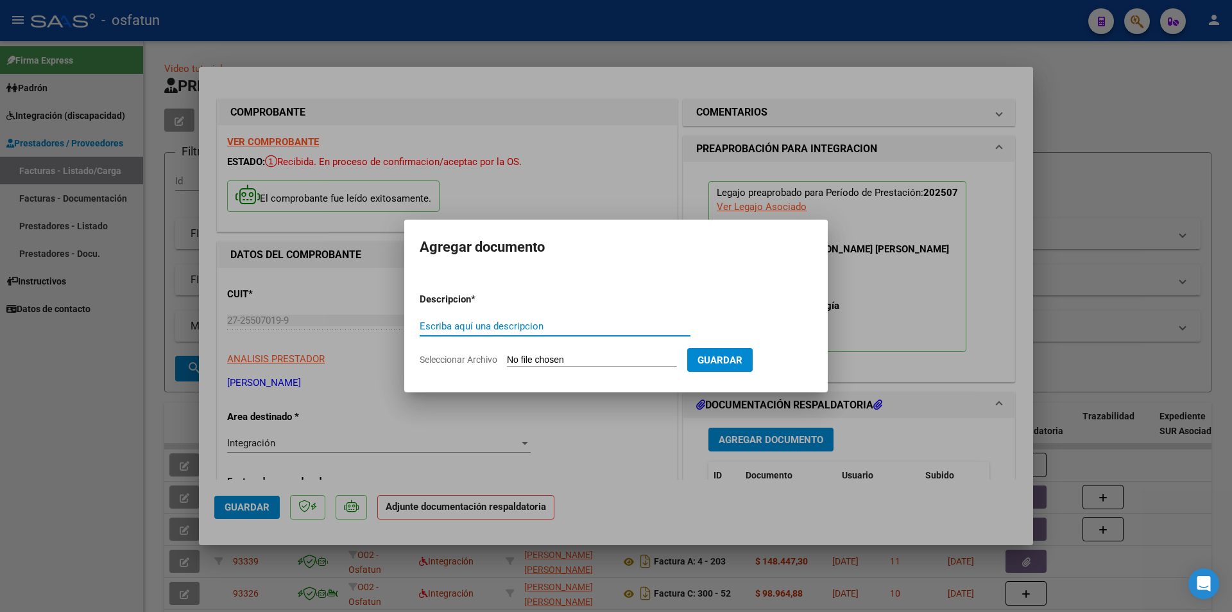
click at [583, 363] on input "Seleccionar Archivo" at bounding box center [592, 360] width 170 height 12
type input "C:\fakepath\Respaldo Psicopedagogia [PERSON_NAME].pdf"
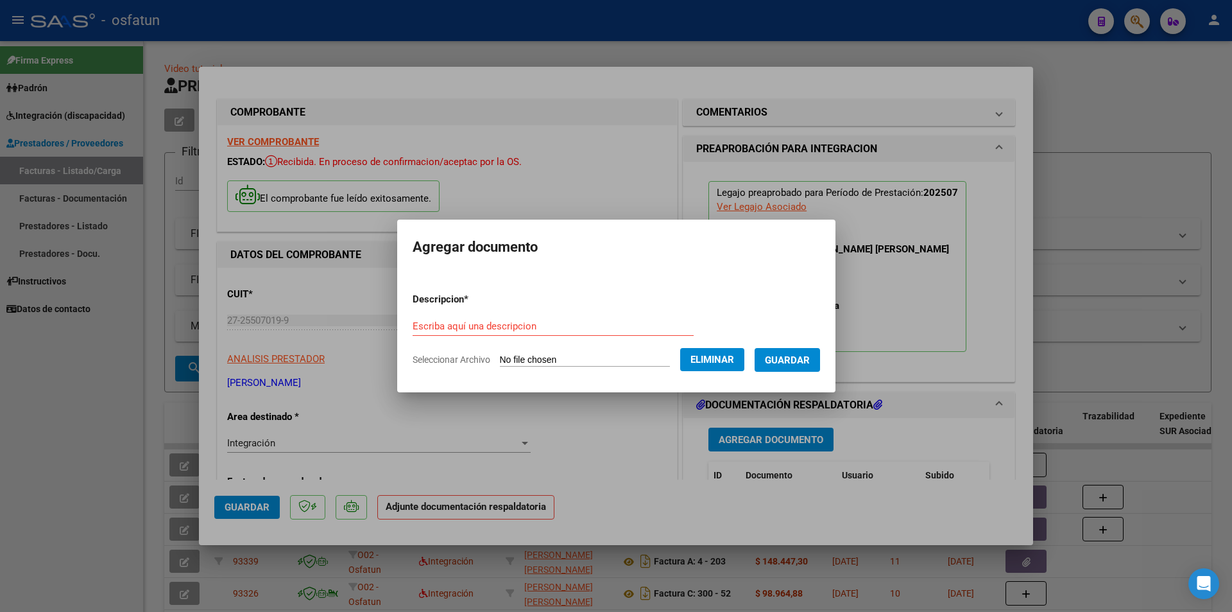
click at [451, 318] on div "Escriba aquí una descripcion" at bounding box center [553, 325] width 281 height 19
type input "r"
type input "PSICOPEDAGOGIA [PERSON_NAME]"
click at [794, 362] on span "Guardar" at bounding box center [787, 360] width 45 height 12
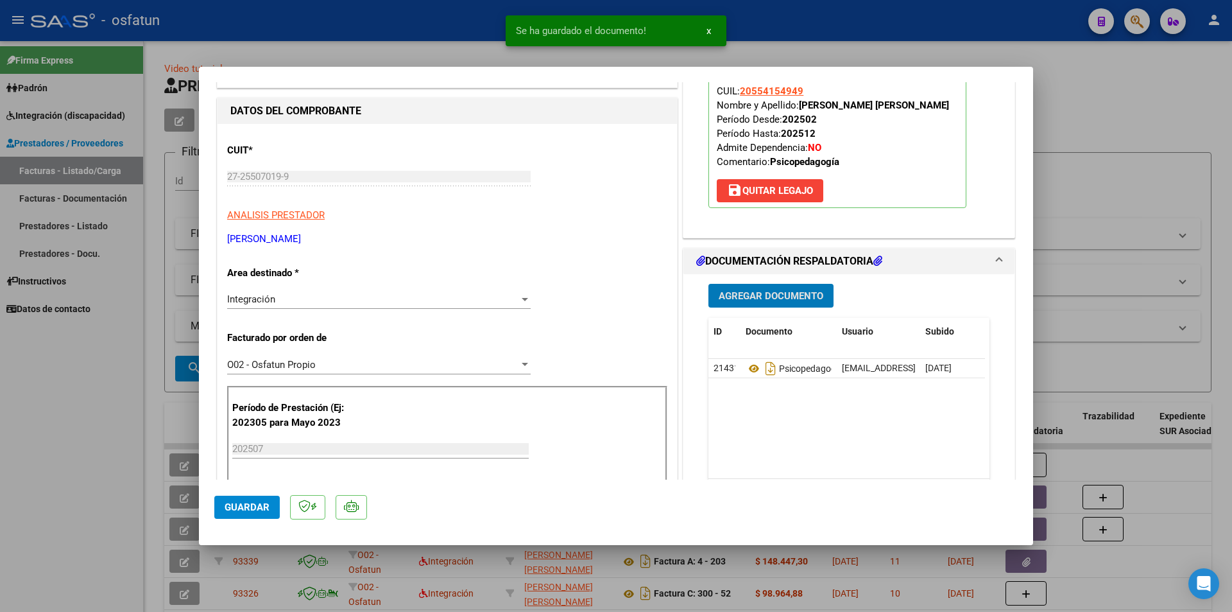
scroll to position [193, 0]
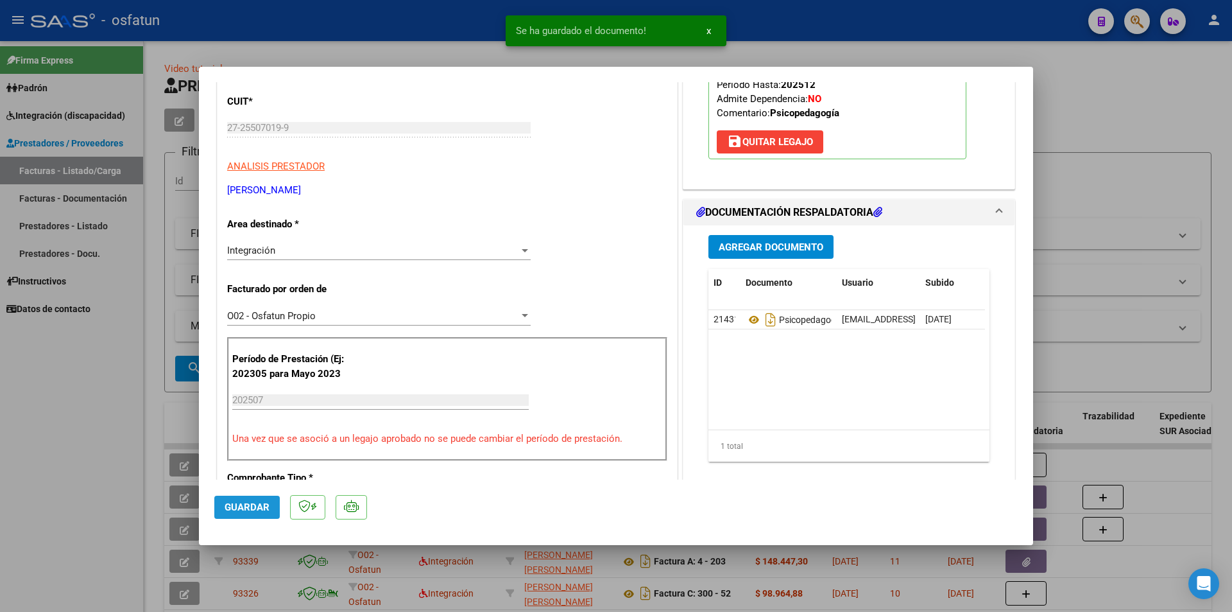
click at [250, 509] on span "Guardar" at bounding box center [247, 507] width 45 height 12
click at [66, 440] on div at bounding box center [616, 306] width 1232 height 612
type input "$ 0,00"
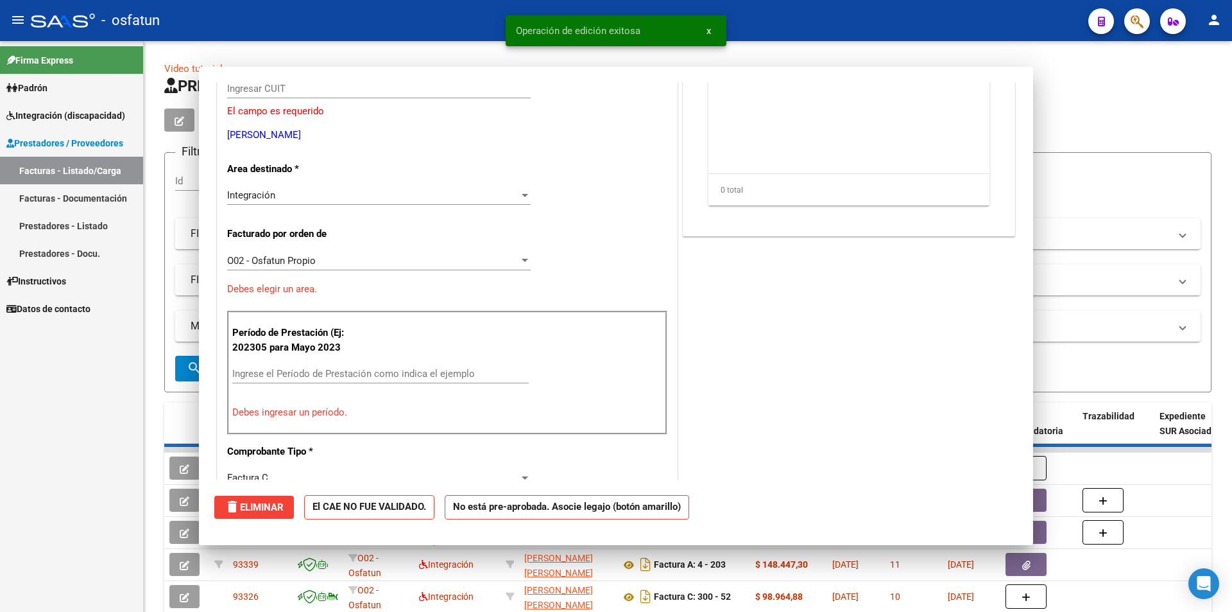
scroll to position [0, 0]
